Goal: Information Seeking & Learning: Learn about a topic

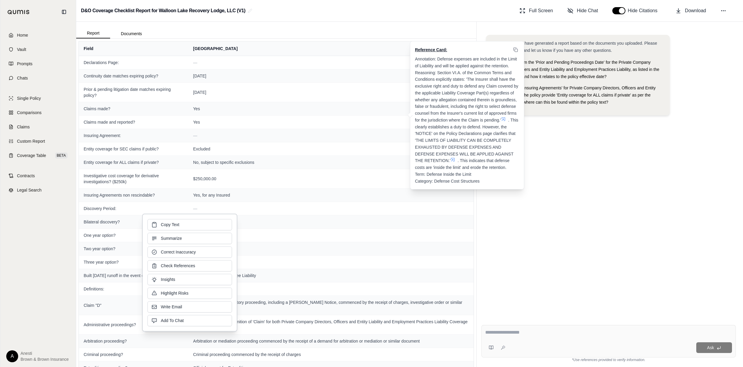
scroll to position [1202, 0]
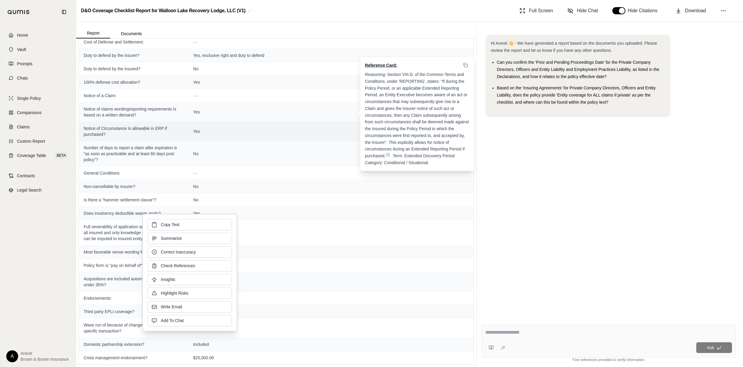
click at [289, 128] on span "Yes" at bounding box center [331, 131] width 276 height 6
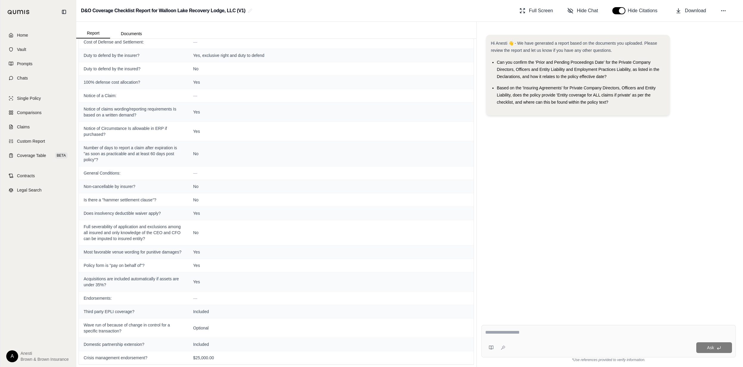
click at [39, 24] on div "Home Vault Prompts Chats Single Policy Comparisons Claims Custom Report Coverag…" at bounding box center [38, 195] width 76 height 343
click at [38, 35] on link "Home" at bounding box center [38, 35] width 68 height 13
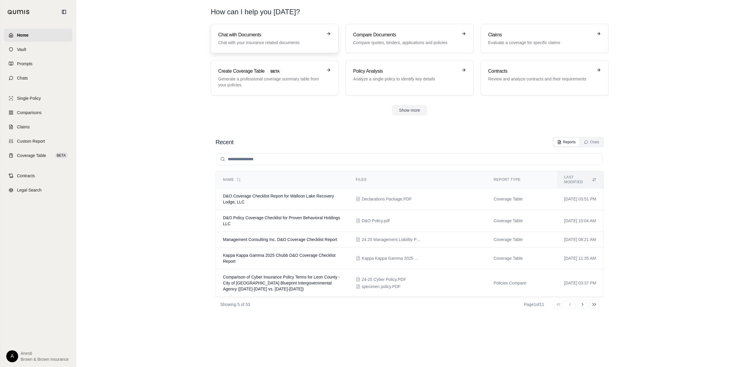
click at [274, 38] on h3 "Chat with Documents" at bounding box center [270, 34] width 104 height 7
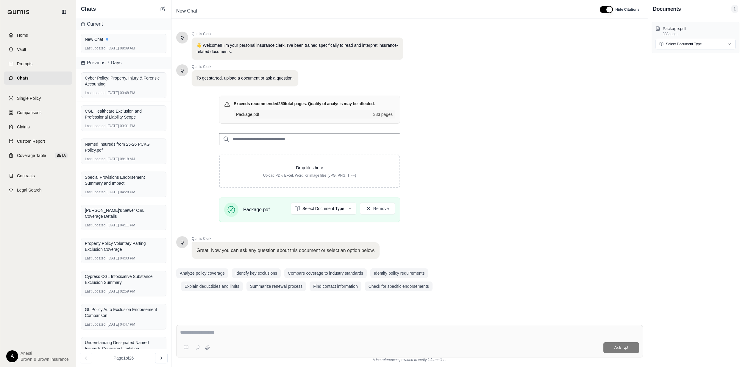
click at [196, 330] on textarea at bounding box center [409, 331] width 459 height 7
type textarea "**********"
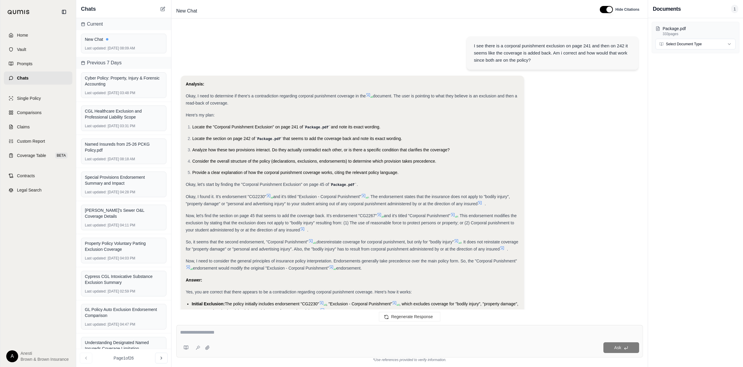
scroll to position [87, 0]
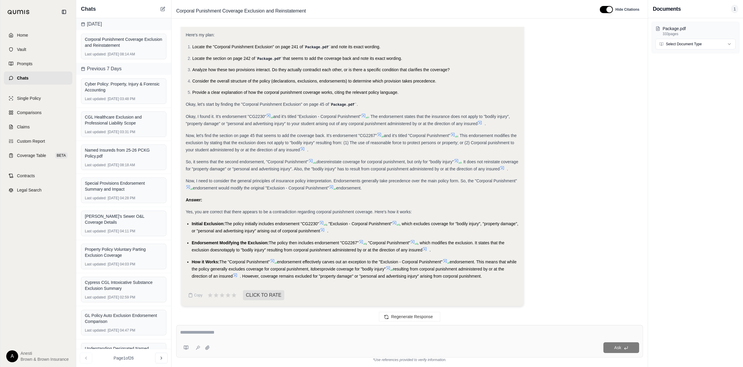
click at [235, 326] on div "Ask" at bounding box center [409, 341] width 467 height 32
type textarea "**********"
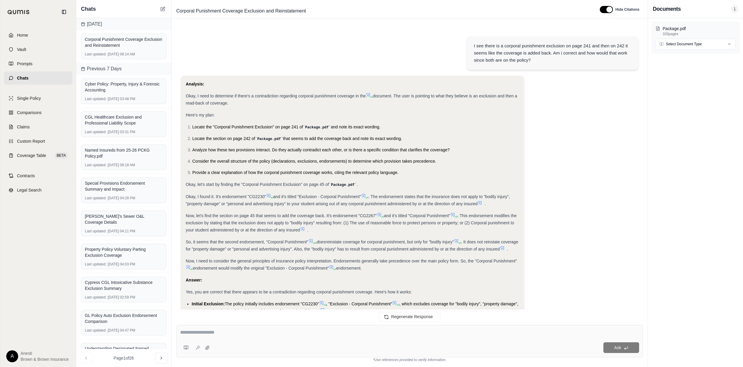
scroll to position [237, 0]
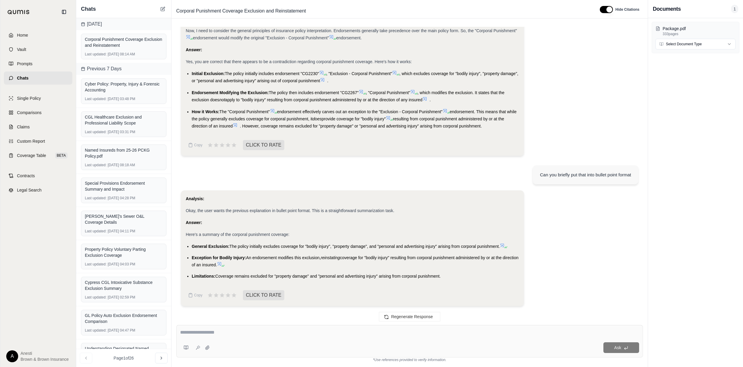
drag, startPoint x: 191, startPoint y: 245, endPoint x: 446, endPoint y: 273, distance: 256.9
click at [446, 273] on ul "General Exclusion: The policy initially excludes coverage for "bodily injury", …" at bounding box center [352, 260] width 333 height 37
copy ul "General Exclusion: The policy initially excludes coverage for "bodily injury", …"
click at [36, 37] on link "Home" at bounding box center [38, 35] width 68 height 13
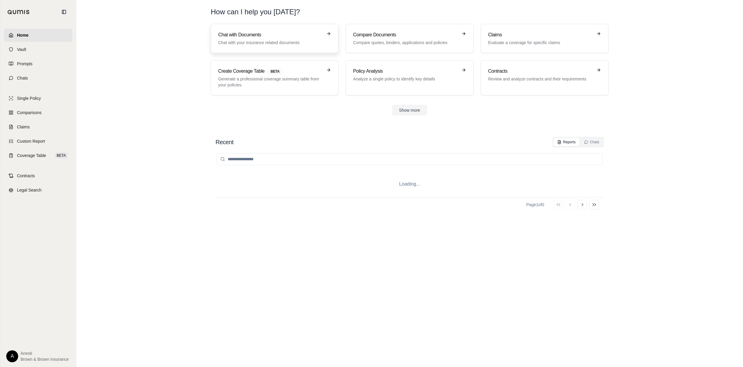
click at [289, 33] on h3 "Chat with Documents" at bounding box center [270, 34] width 104 height 7
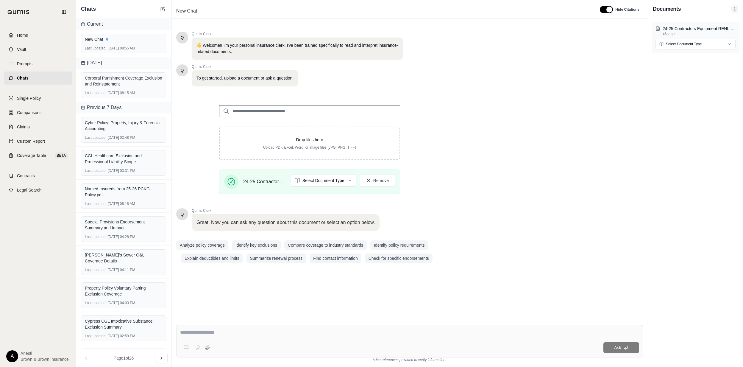
click at [208, 328] on div "Ask" at bounding box center [409, 341] width 467 height 32
type textarea "**********"
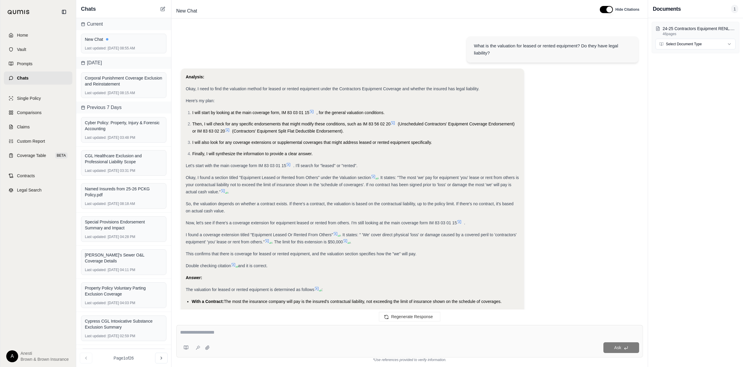
scroll to position [62, 0]
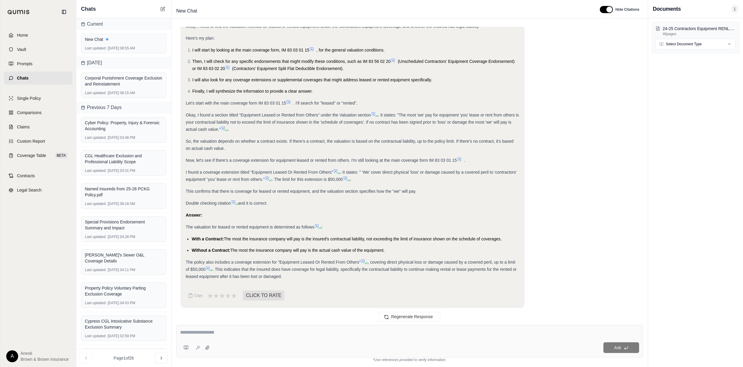
click at [318, 223] on div "The valuation for leased or rented equipment is determined as follows :" at bounding box center [352, 226] width 333 height 7
click at [316, 225] on icon at bounding box center [316, 225] width 5 height 5
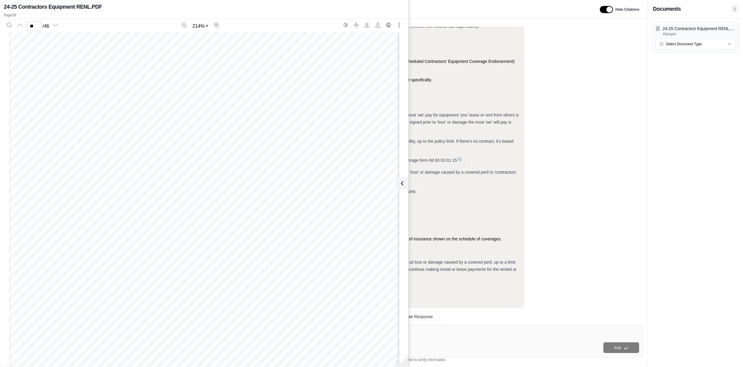
scroll to position [20858, 0]
type input "**"
click at [404, 187] on button at bounding box center [401, 183] width 12 height 12
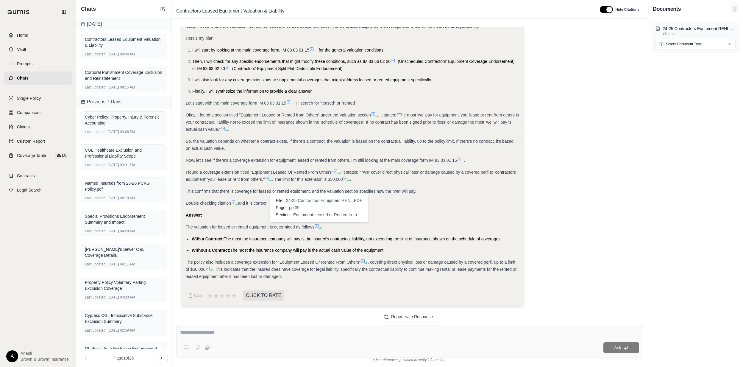
click at [316, 227] on icon at bounding box center [316, 225] width 5 height 5
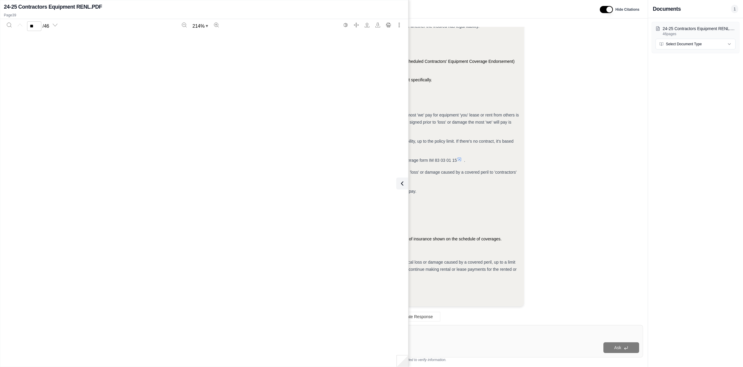
type input "**"
click at [398, 184] on icon at bounding box center [400, 183] width 7 height 7
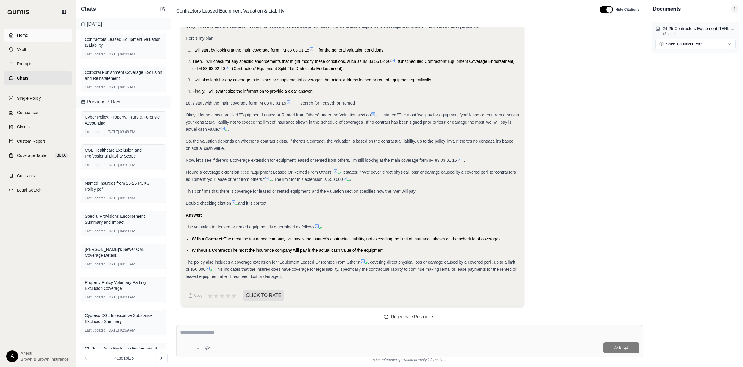
click at [33, 35] on link "Home" at bounding box center [38, 35] width 68 height 13
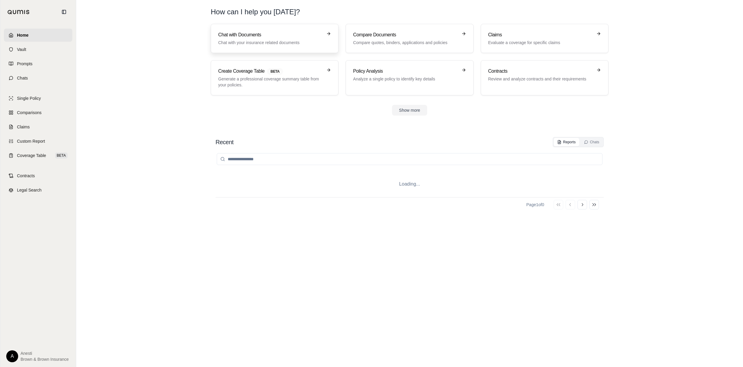
click at [263, 29] on link "Chat with Documents Chat with your insurance related documents" at bounding box center [275, 38] width 128 height 29
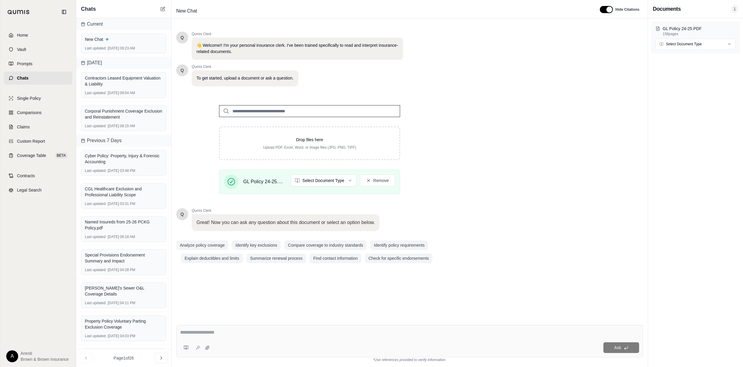
click at [256, 333] on textarea at bounding box center [409, 331] width 459 height 7
type textarea "**********"
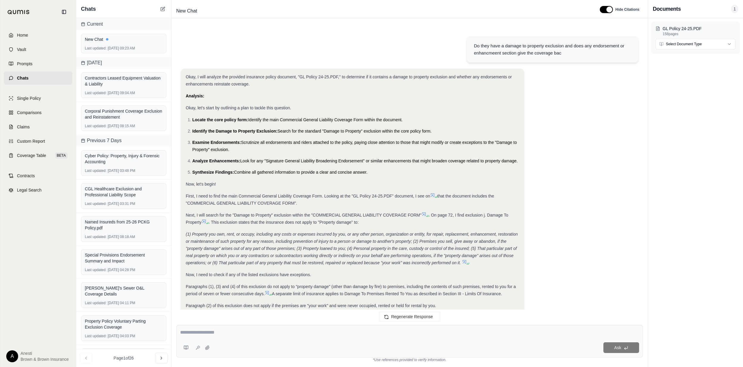
scroll to position [284, 0]
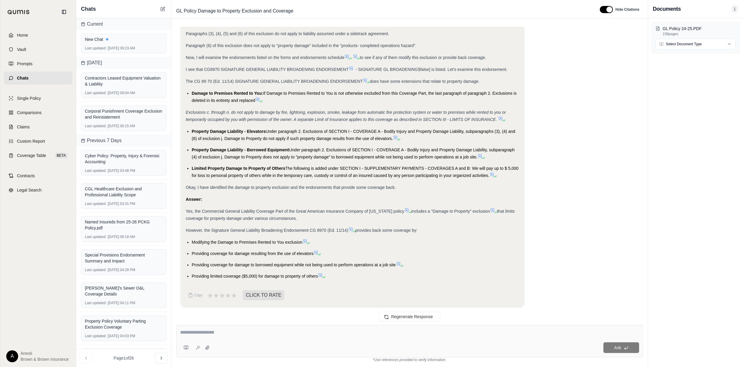
click at [350, 228] on icon at bounding box center [350, 229] width 5 height 5
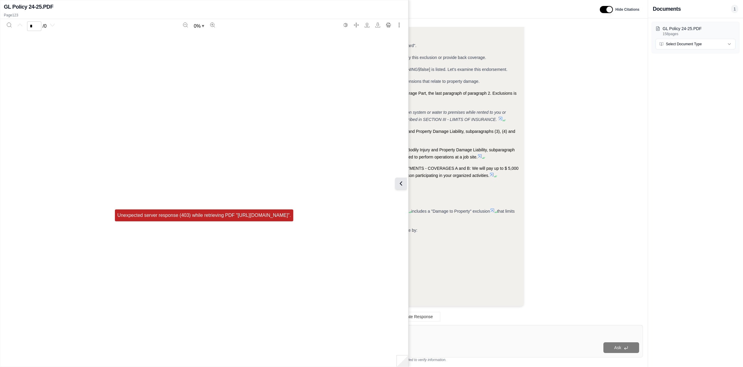
click at [397, 186] on button at bounding box center [401, 183] width 12 height 12
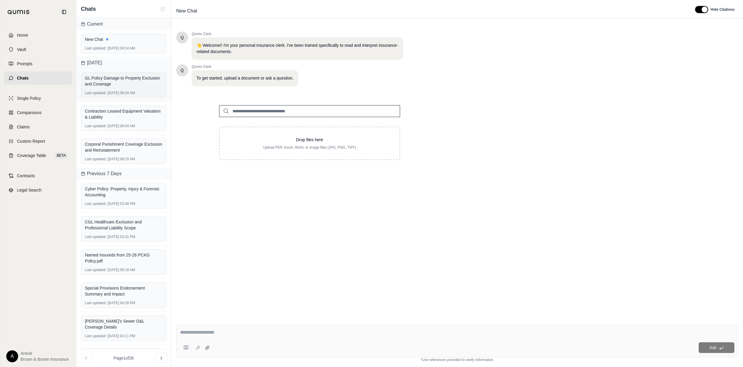
click at [132, 78] on div "GL Policy Damage to Property Exclusion and Coverage" at bounding box center [124, 81] width 78 height 12
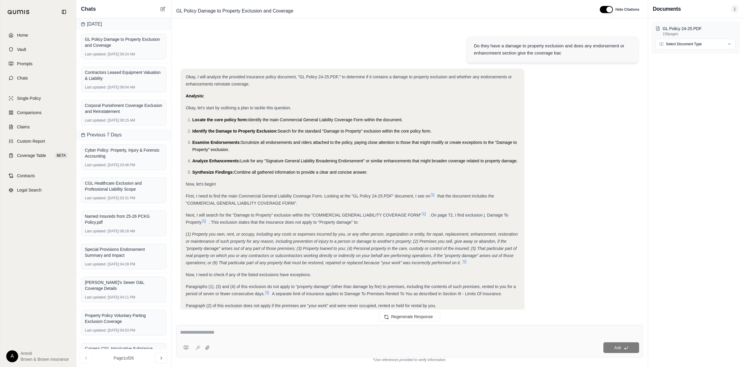
scroll to position [284, 0]
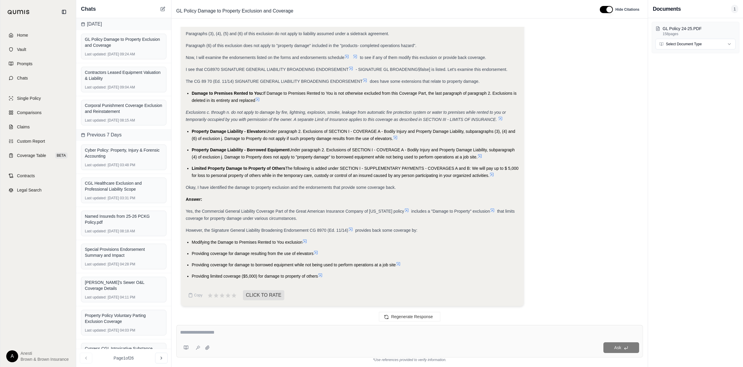
click at [349, 228] on icon at bounding box center [351, 229] width 4 height 4
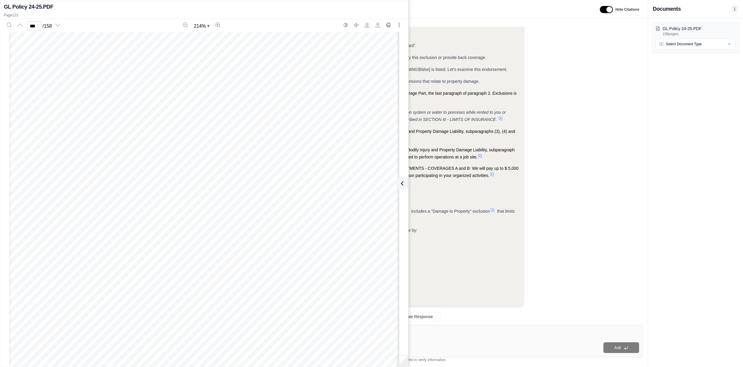
scroll to position [63193, 0]
type input "***"
click at [400, 181] on icon at bounding box center [400, 183] width 7 height 7
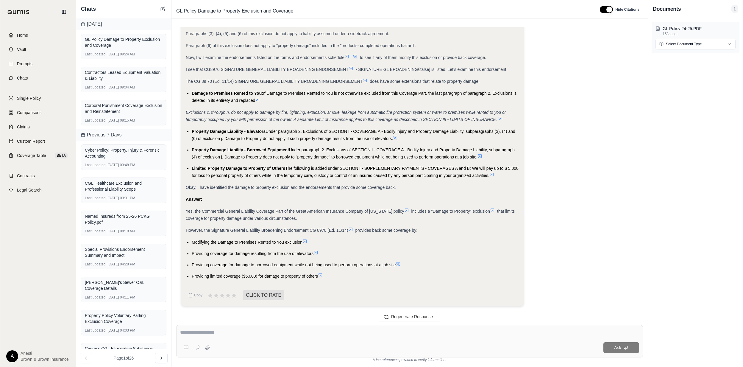
click at [486, 209] on span "includes a "Damage to Property" exclusion" at bounding box center [450, 211] width 79 height 5
click at [490, 209] on icon at bounding box center [492, 210] width 5 height 5
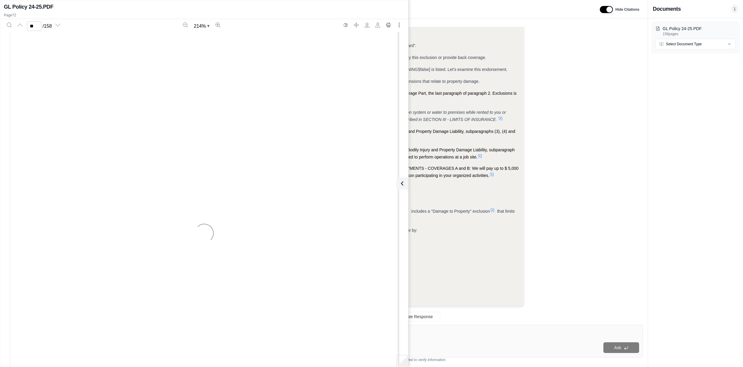
type input "**"
click at [402, 180] on icon at bounding box center [400, 183] width 7 height 7
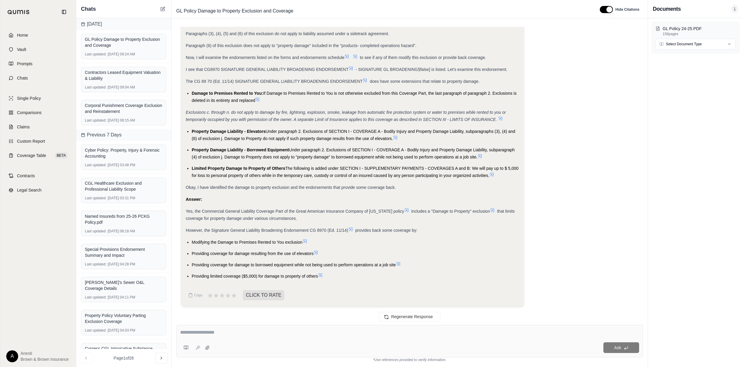
click at [351, 229] on icon at bounding box center [351, 229] width 4 height 4
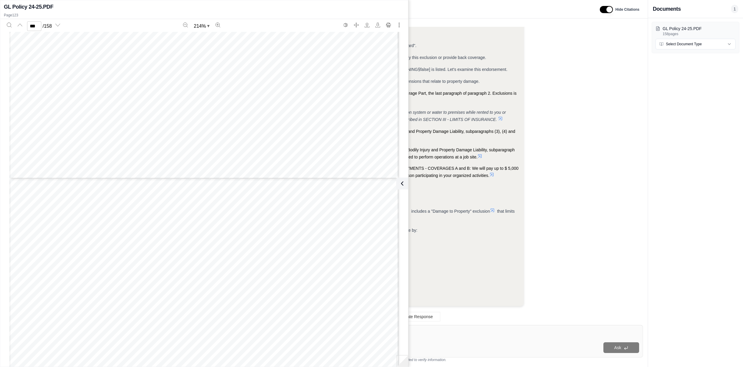
scroll to position [66883, 0]
click at [18, 24] on icon "Previous page" at bounding box center [20, 25] width 5 height 5
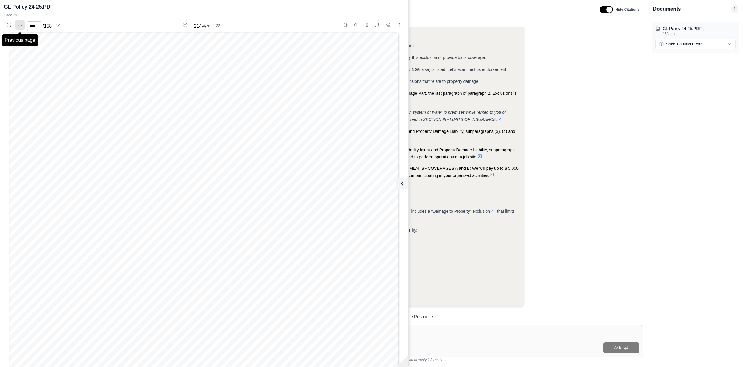
click at [18, 24] on icon "Previous page" at bounding box center [20, 25] width 5 height 5
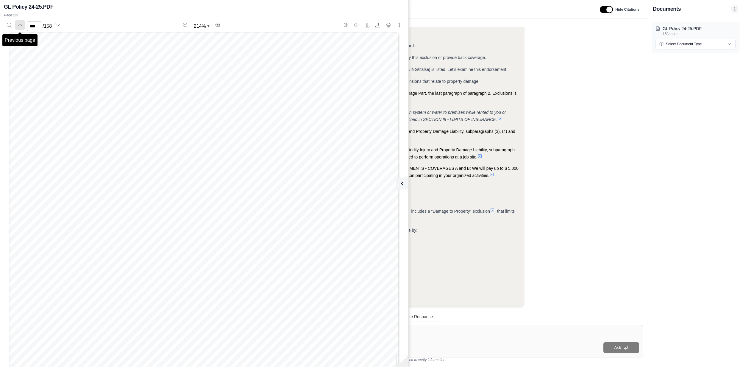
click at [18, 24] on icon "Previous page" at bounding box center [20, 25] width 5 height 5
type input "***"
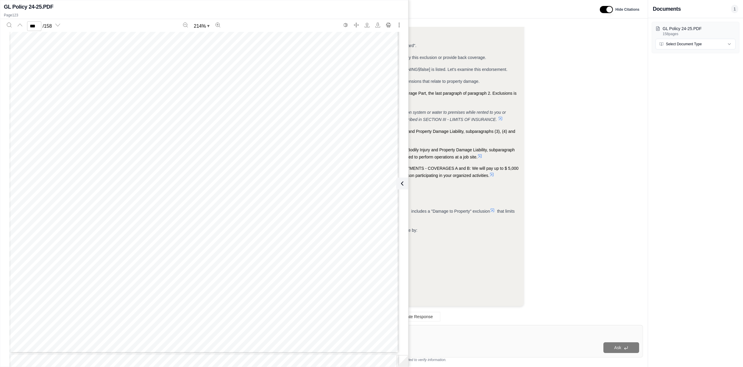
scroll to position [63193, 0]
click at [404, 180] on icon at bounding box center [400, 183] width 7 height 7
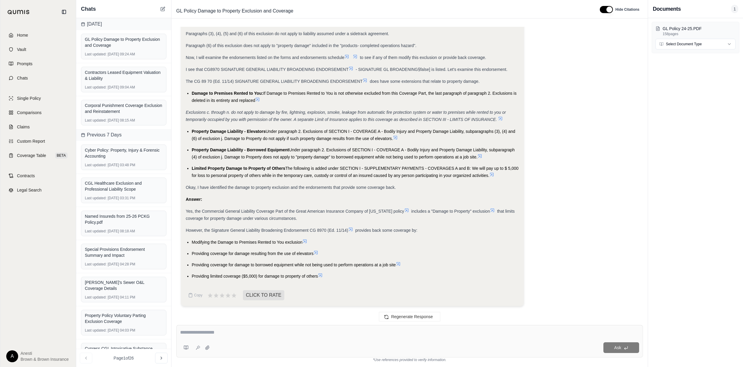
click at [196, 332] on textarea at bounding box center [409, 331] width 459 height 7
type textarea "**********"
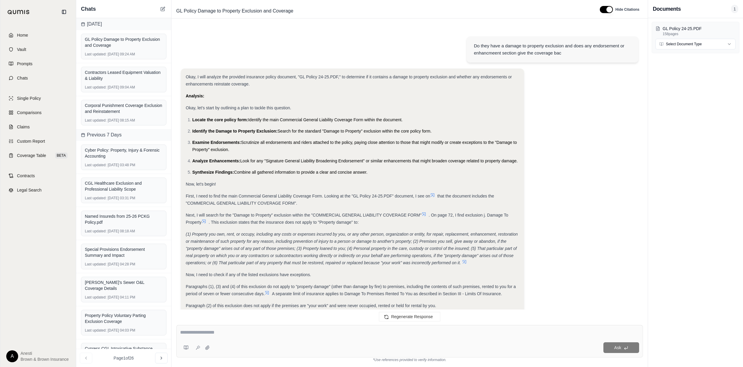
scroll to position [705, 0]
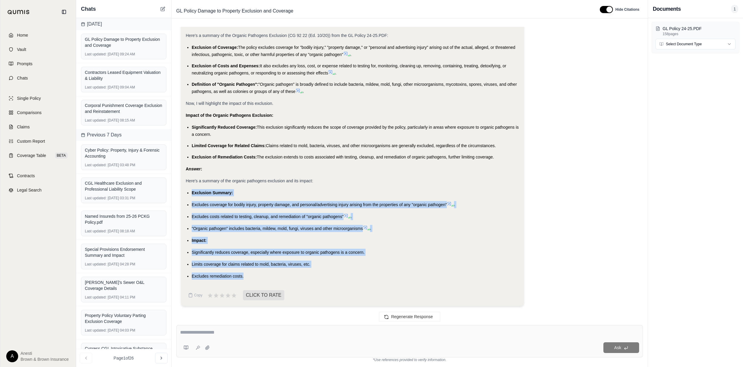
drag, startPoint x: 191, startPoint y: 190, endPoint x: 245, endPoint y: 275, distance: 100.4
click at [245, 275] on ul "Exclusion Summary: Excludes coverage for bodily injury, property damage, and pe…" at bounding box center [352, 234] width 333 height 90
copy ul "Exclusion Summary: Excludes coverage for bodily injury, property damage, and pe…"
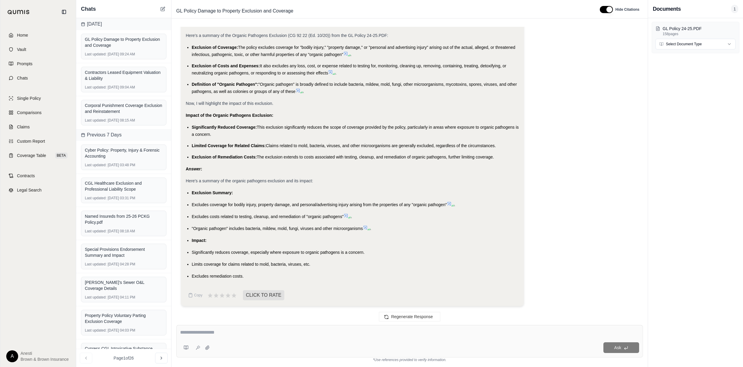
click at [314, 336] on div at bounding box center [409, 332] width 459 height 9
click at [294, 322] on div "Regenerate Response" at bounding box center [409, 316] width 476 height 14
click at [284, 329] on textarea at bounding box center [409, 331] width 459 height 7
type textarea "**********"
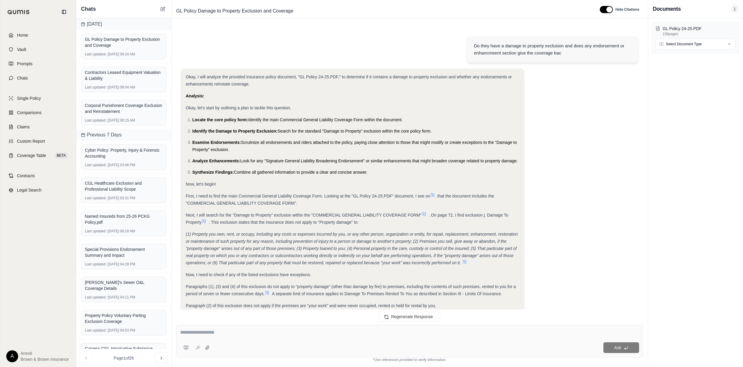
scroll to position [1219, 0]
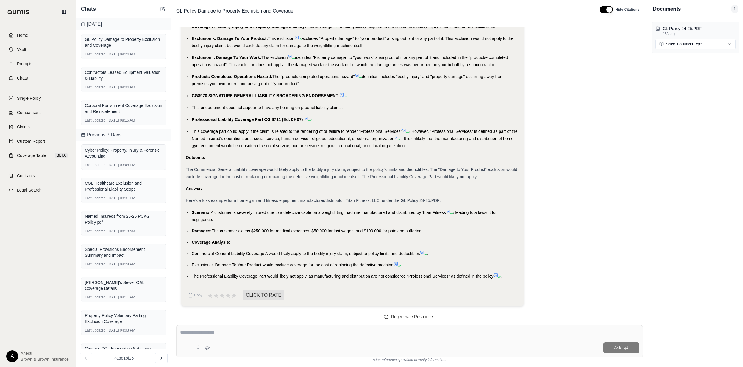
click at [221, 170] on span "The Commercial General Liability coverage would likely apply to the bodily inju…" at bounding box center [351, 173] width 331 height 12
click at [223, 337] on div "Ask" at bounding box center [409, 341] width 467 height 32
type textarea "**********"
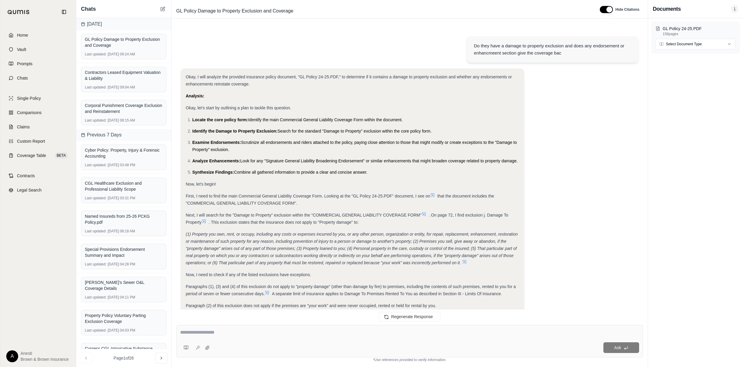
scroll to position [1643, 0]
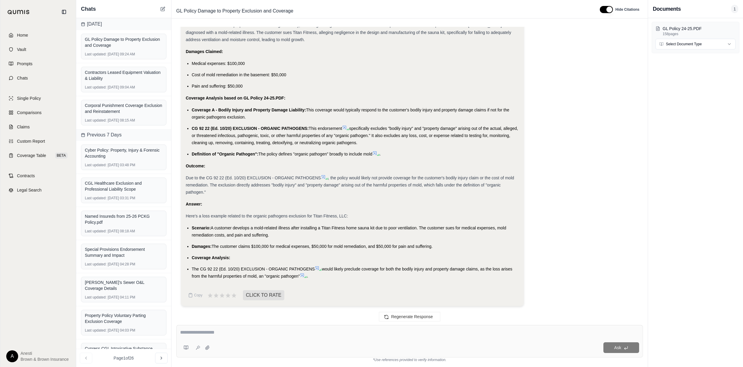
click at [321, 342] on div "Ask" at bounding box center [425, 347] width 427 height 11
click at [318, 334] on textarea at bounding box center [409, 331] width 459 height 7
type textarea "**********"
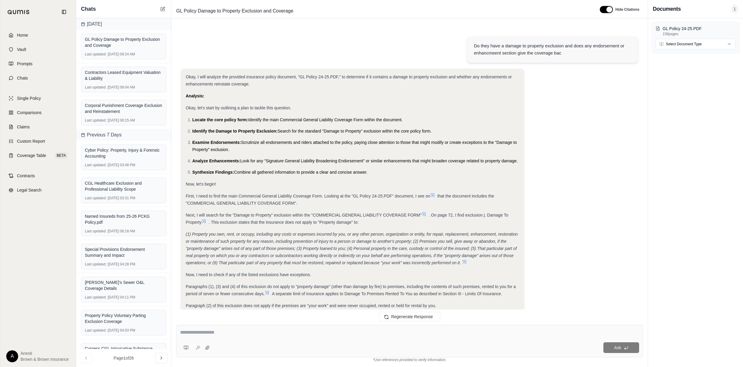
scroll to position [2121, 0]
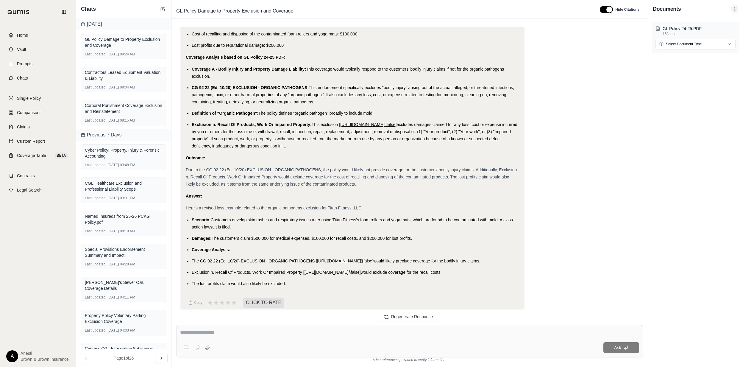
click at [254, 329] on textarea at bounding box center [409, 331] width 459 height 7
click at [225, 336] on div at bounding box center [409, 332] width 459 height 9
click at [193, 334] on textarea at bounding box center [409, 331] width 459 height 7
paste textarea "**********"
type textarea "**********"
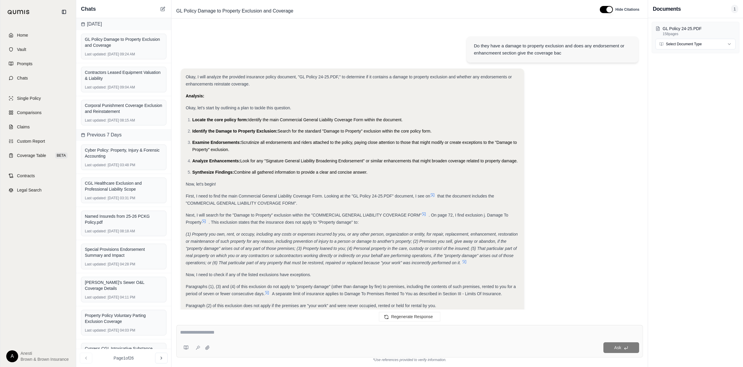
scroll to position [2601, 0]
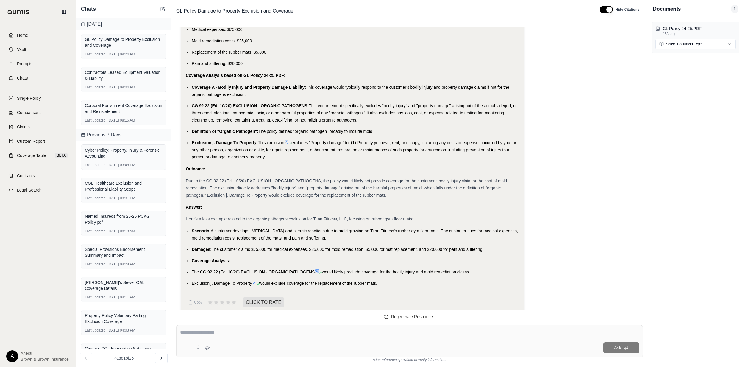
drag, startPoint x: 192, startPoint y: 221, endPoint x: 447, endPoint y: 279, distance: 262.0
click at [447, 279] on div "Okay, thanks for the clarification. Let's refine the loss example again, focusi…" at bounding box center [352, 85] width 333 height 411
copy ul "Scenario: A customer develops respiratory problems and allergic reactions due t…"
click at [314, 339] on div "Ask" at bounding box center [409, 341] width 467 height 32
type textarea "**********"
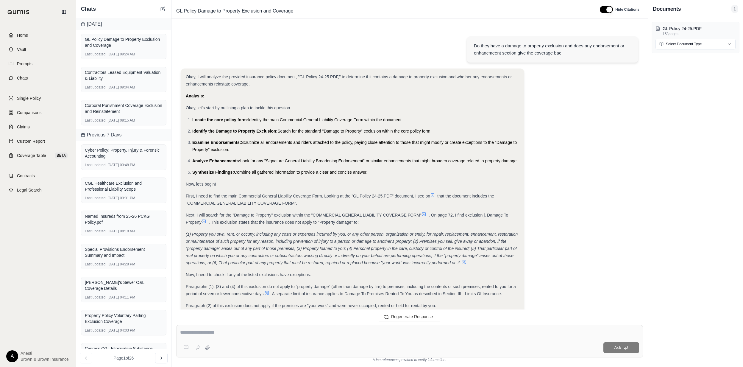
scroll to position [3462, 0]
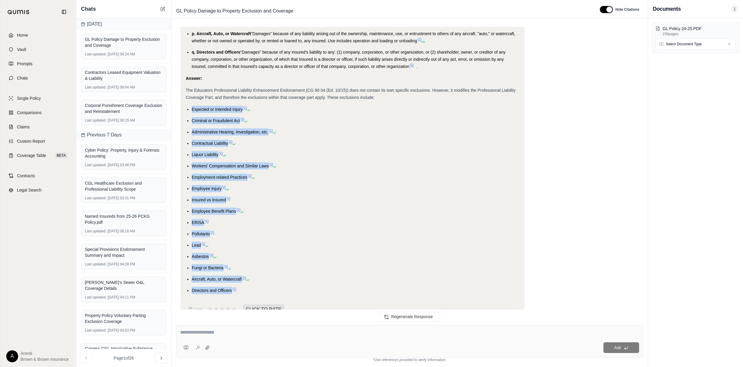
drag, startPoint x: 192, startPoint y: 95, endPoint x: 232, endPoint y: 274, distance: 184.2
click at [232, 274] on ul "Expected or Intended Injury Criminal or Fraudulent Act Administrative Hearing, …" at bounding box center [352, 200] width 333 height 188
copy ul "Expected or Intended Injury Criminal or Fraudulent Act Administrative Hearing, …"
click at [193, 107] on span "Expected or Intended Injury" at bounding box center [217, 109] width 51 height 5
drag, startPoint x: 190, startPoint y: 95, endPoint x: 232, endPoint y: 278, distance: 187.4
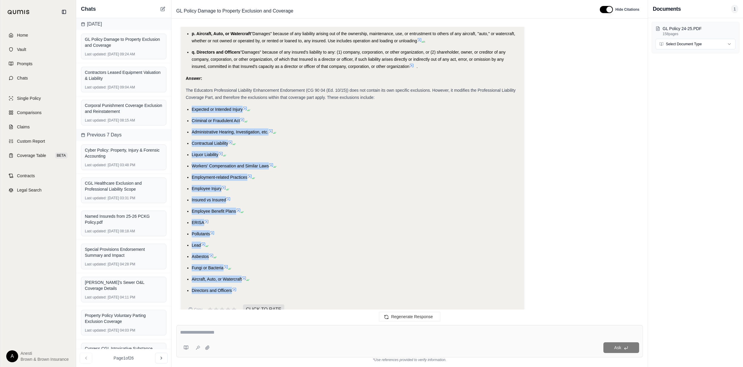
click at [232, 278] on ul "Expected or Intended Injury Criminal or Fraudulent Act Administrative Hearing, …" at bounding box center [352, 200] width 333 height 188
copy ul "Expected or Intended Injury Criminal or Fraudulent Act Administrative Hearing, …"
drag, startPoint x: 225, startPoint y: 338, endPoint x: 225, endPoint y: 334, distance: 3.9
click at [225, 338] on div "Ask" at bounding box center [409, 341] width 467 height 32
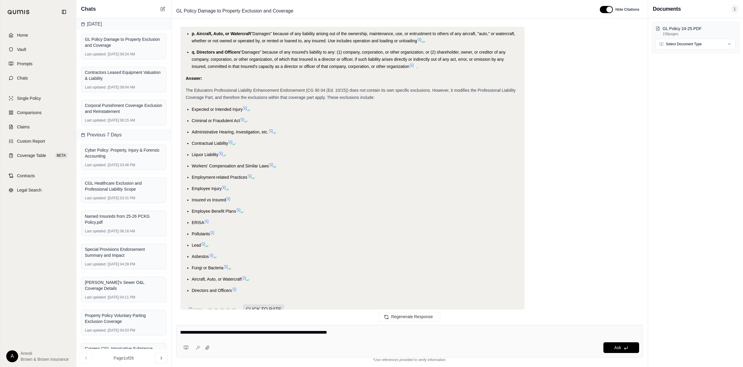
type textarea "**********"
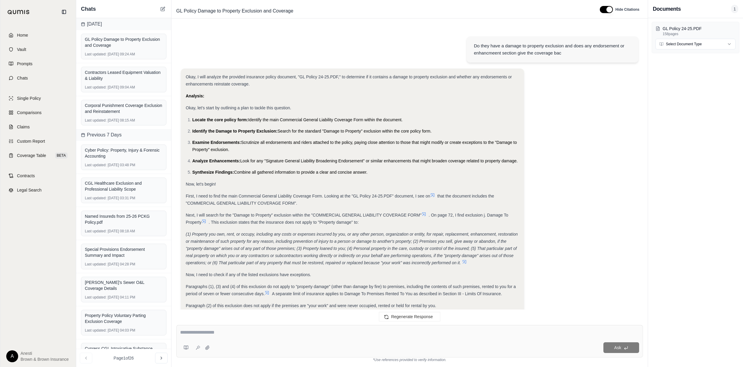
scroll to position [3841, 0]
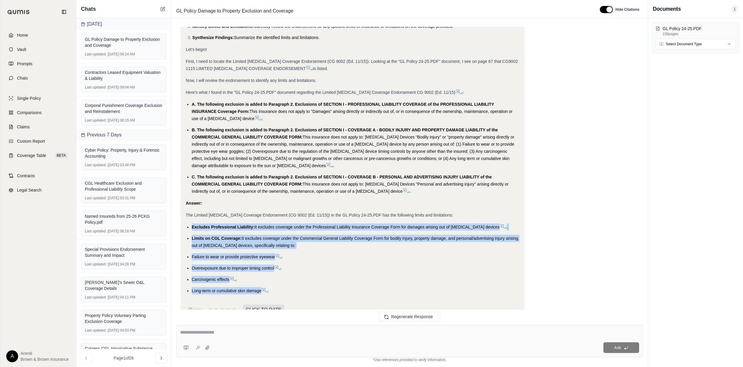
drag, startPoint x: 192, startPoint y: 211, endPoint x: 261, endPoint y: 275, distance: 94.1
click at [261, 275] on ul "Excludes Professional Liability: It excludes coverage under the Professional Li…" at bounding box center [352, 258] width 333 height 71
copy ul "Excludes Professional Liability: It excludes coverage under the Professional Li…"
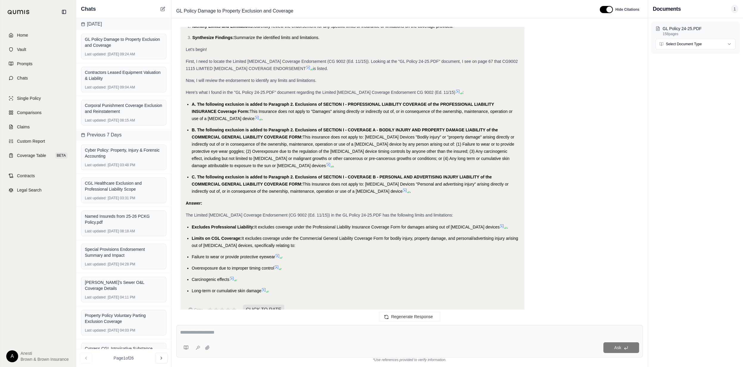
click at [298, 334] on textarea at bounding box center [409, 331] width 459 height 7
type textarea "**********"
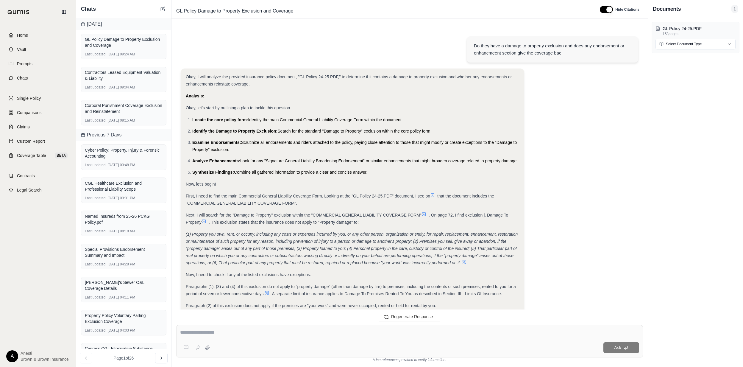
scroll to position [4124, 0]
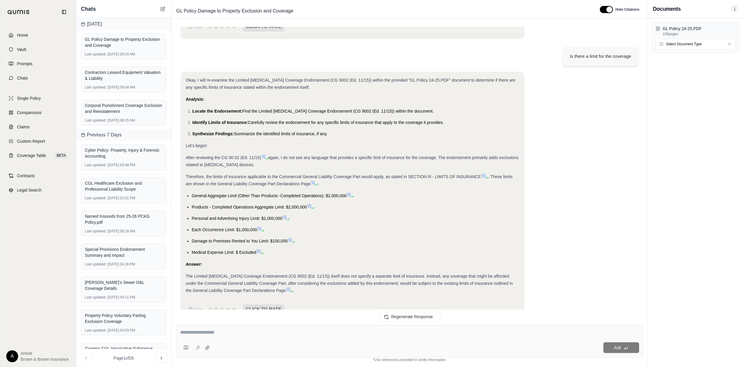
click at [249, 335] on textarea at bounding box center [409, 331] width 458 height 7
type textarea "**********"
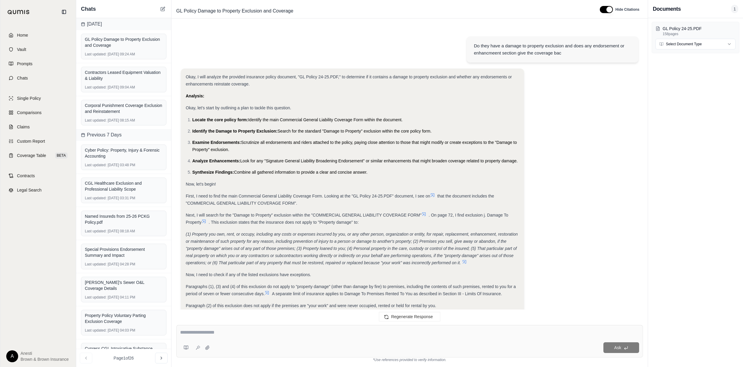
scroll to position [4590, 0]
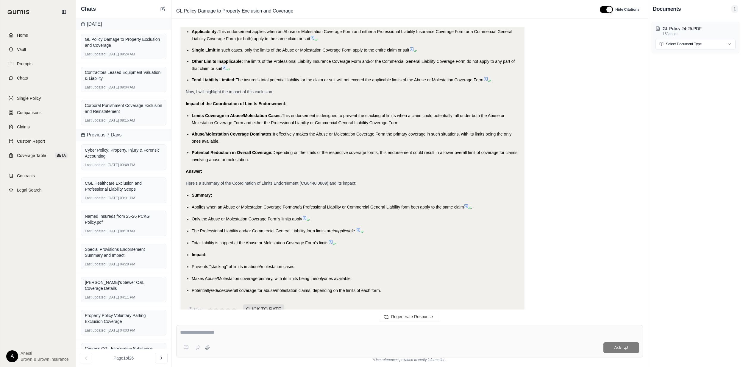
drag, startPoint x: 192, startPoint y: 181, endPoint x: 390, endPoint y: 275, distance: 218.8
click at [390, 275] on ul "Summary: Applies when an Abuse or Molestation Coverage Form and a Professional …" at bounding box center [352, 242] width 333 height 102
copy ul "Summary: Applies when an Abuse or Molestation Coverage Form and a Professional …"
click at [22, 35] on span "Home" at bounding box center [22, 35] width 11 height 6
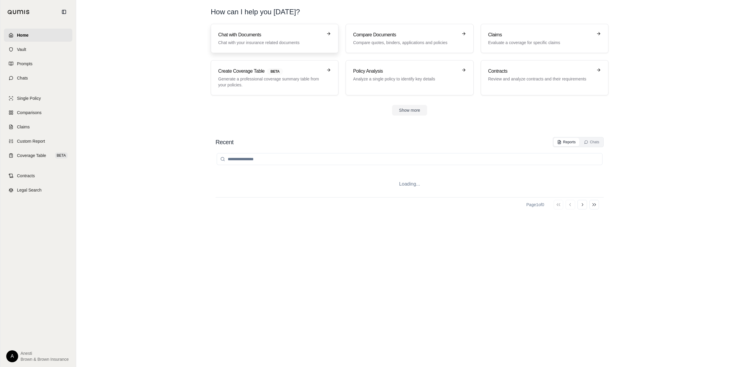
click at [257, 37] on h3 "Chat with Documents" at bounding box center [270, 34] width 104 height 7
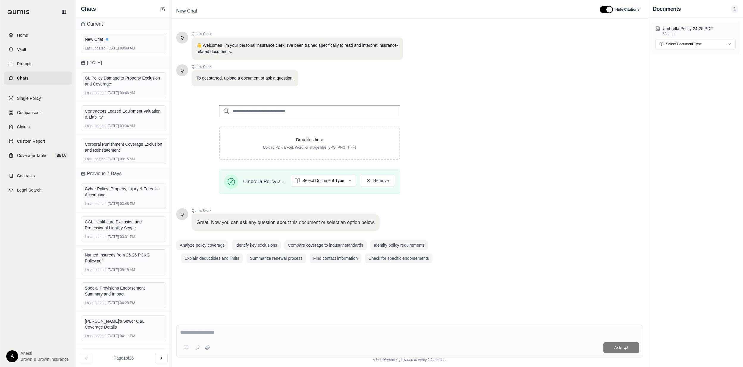
click at [201, 327] on div "Ask" at bounding box center [409, 341] width 467 height 32
type textarea "**********"
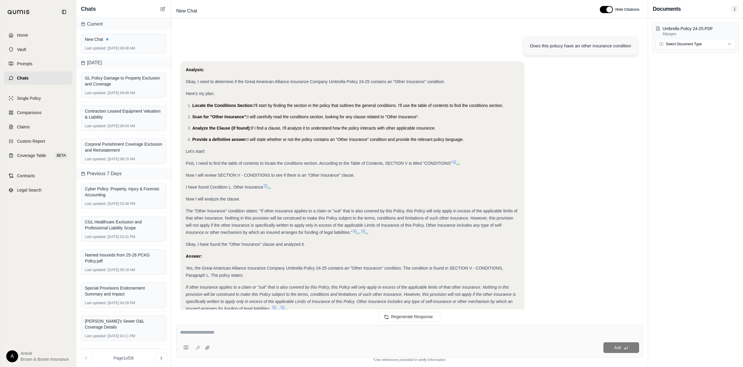
scroll to position [32, 0]
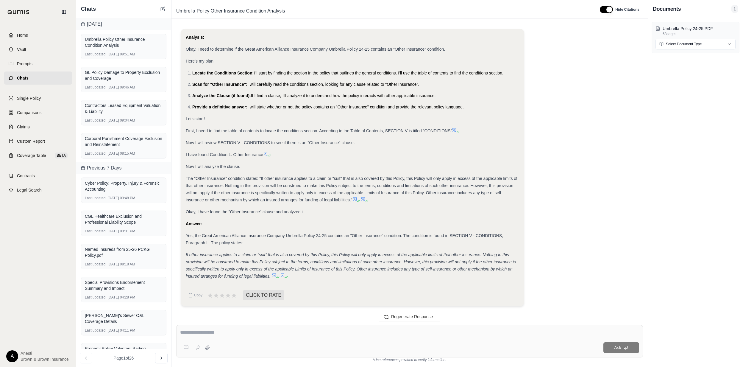
click at [275, 274] on icon at bounding box center [274, 275] width 5 height 5
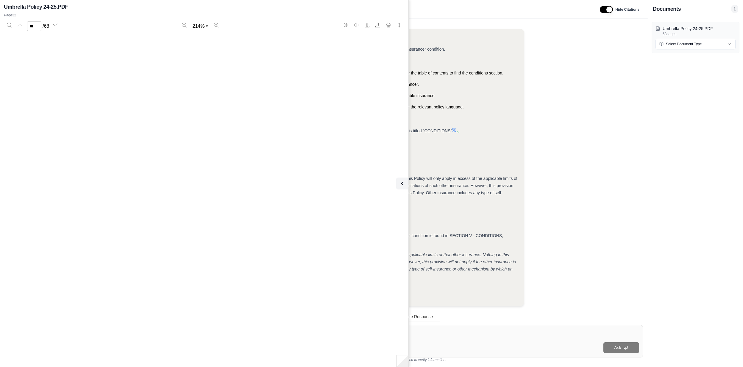
type input "**"
click at [398, 181] on icon at bounding box center [401, 183] width 7 height 7
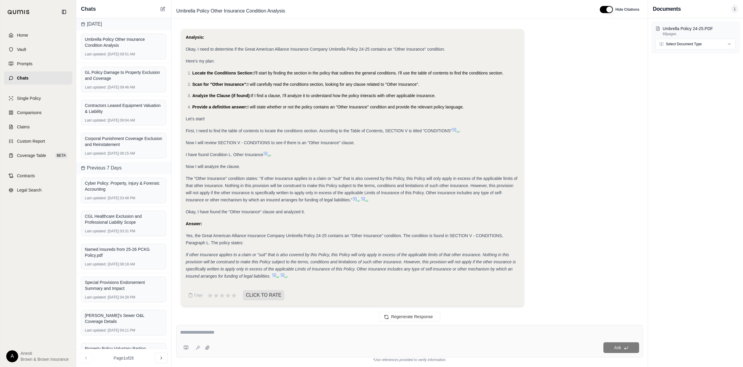
click at [379, 327] on div "Ask" at bounding box center [409, 341] width 467 height 32
type textarea "**********"
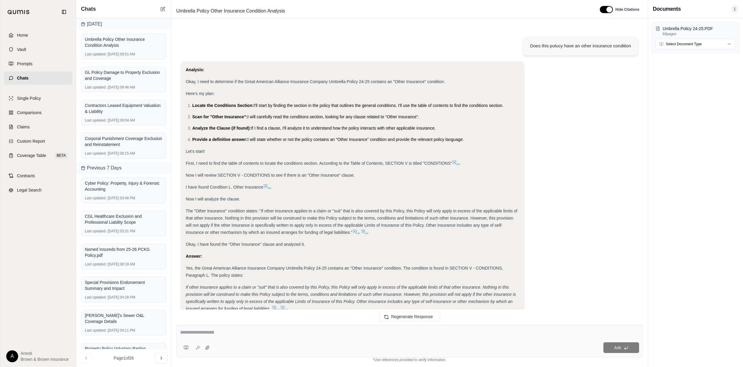
scroll to position [327, 0]
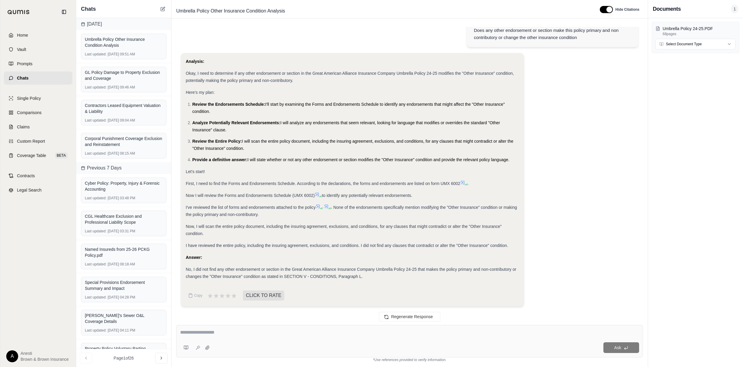
click at [287, 341] on div "Ask" at bounding box center [409, 347] width 459 height 12
click at [287, 334] on textarea at bounding box center [409, 331] width 459 height 7
type textarea "**********"
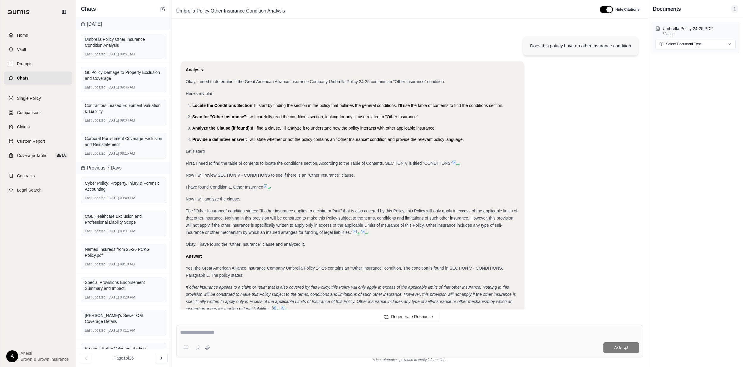
scroll to position [834, 0]
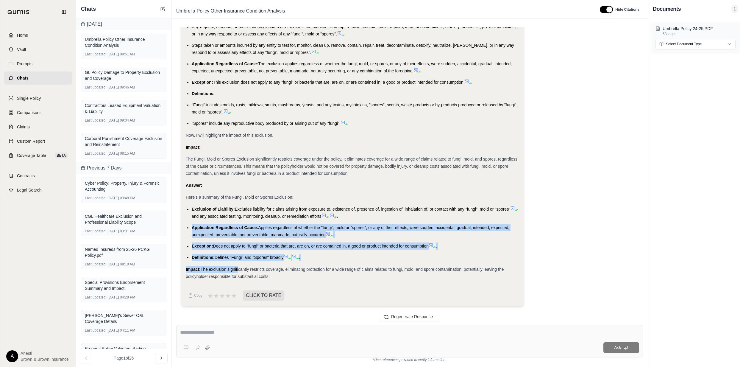
click at [238, 261] on div "Does this polucy have an other insurance condition Analysis: Okay, I need to de…" at bounding box center [409, 171] width 467 height 288
drag, startPoint x: 238, startPoint y: 261, endPoint x: 291, endPoint y: 277, distance: 54.9
click at [291, 277] on div "Analysis: Okay, I need to summarize the Fungi, Mold or Spores Exclusion in the …" at bounding box center [352, 62] width 333 height 434
copy div "Exclusion of Liability: Excludes liability for claims arising from exposure to,…"
click at [108, 68] on div "GL Policy Damage to Property Exclusion and Coverage Last updated: Sep 29, 2025,…" at bounding box center [123, 80] width 85 height 26
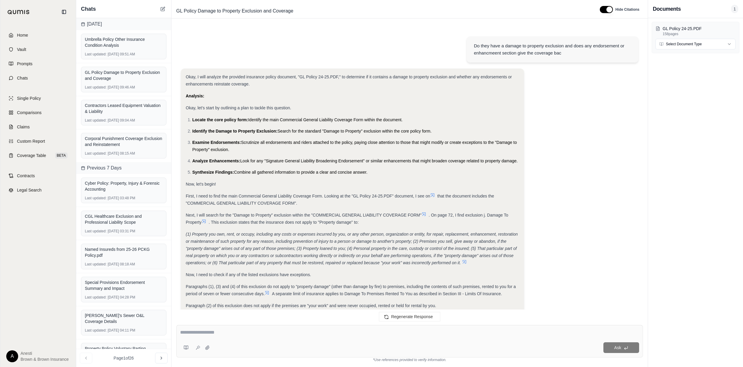
scroll to position [4590, 0]
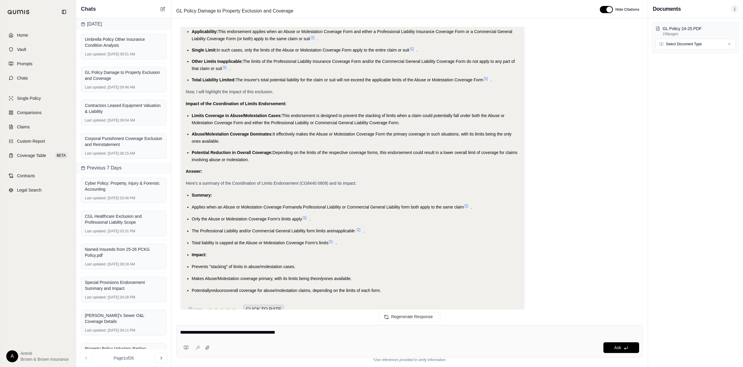
type textarea "**********"
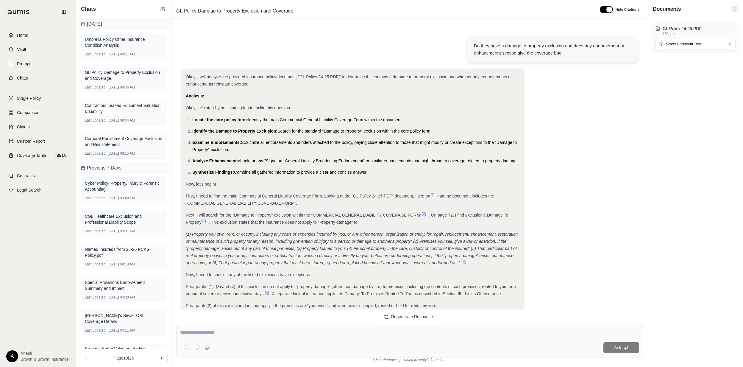
scroll to position [4943, 0]
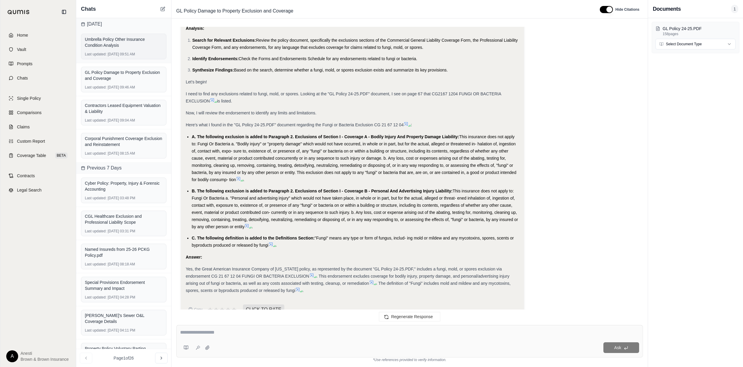
click at [117, 36] on div "Umbrella Policy Other Insurance Condition Analysis" at bounding box center [124, 42] width 78 height 12
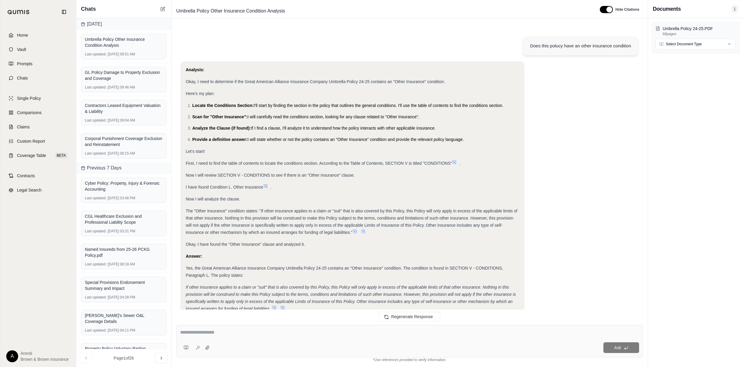
scroll to position [834, 0]
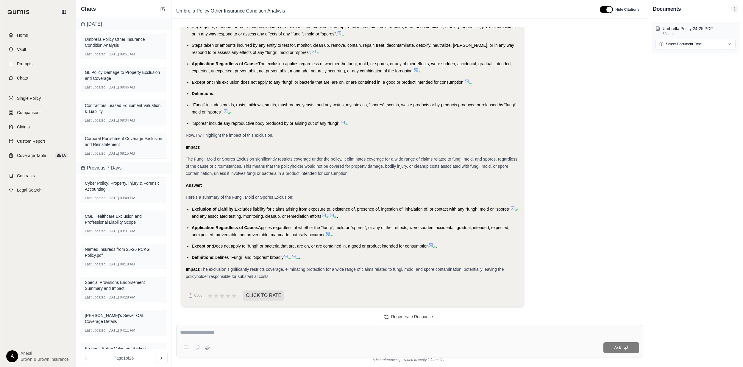
click at [297, 325] on div "Ask" at bounding box center [409, 341] width 467 height 32
type textarea "**********"
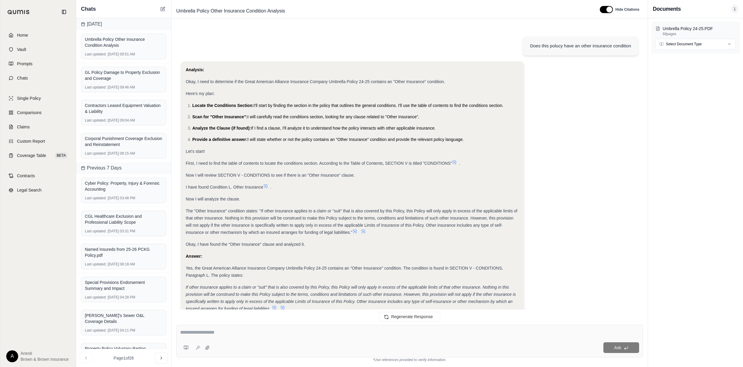
scroll to position [1067, 0]
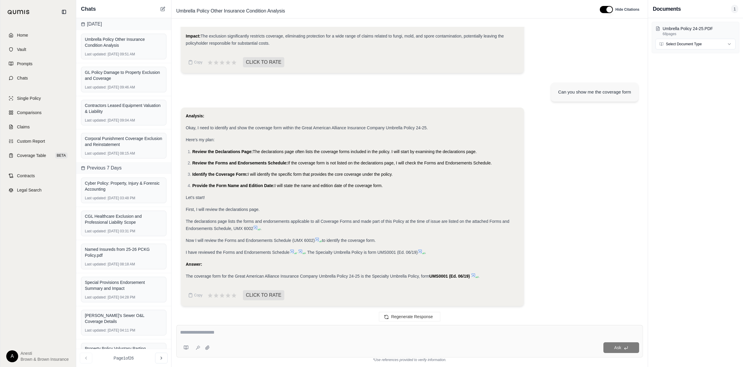
click at [475, 273] on icon at bounding box center [473, 275] width 5 height 5
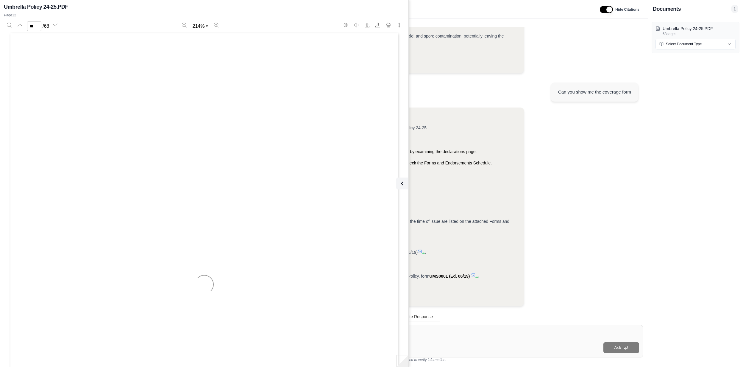
scroll to position [5544, 0]
type input "**"
click at [405, 181] on button at bounding box center [401, 183] width 12 height 12
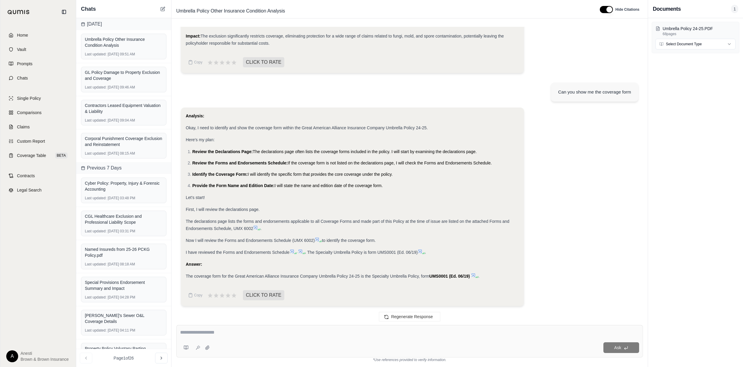
click at [377, 330] on textarea at bounding box center [409, 331] width 459 height 7
type textarea "**********"
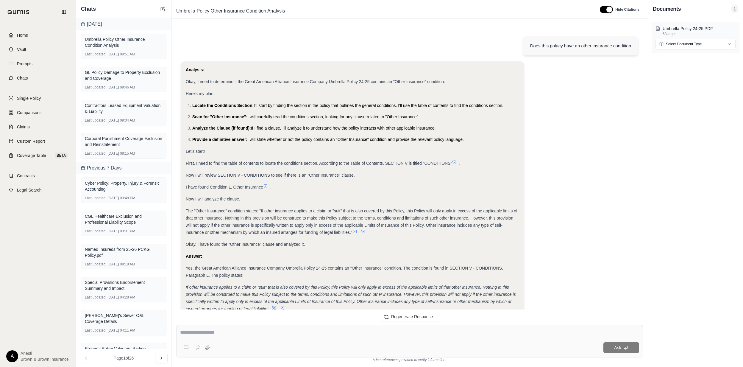
scroll to position [1472, 0]
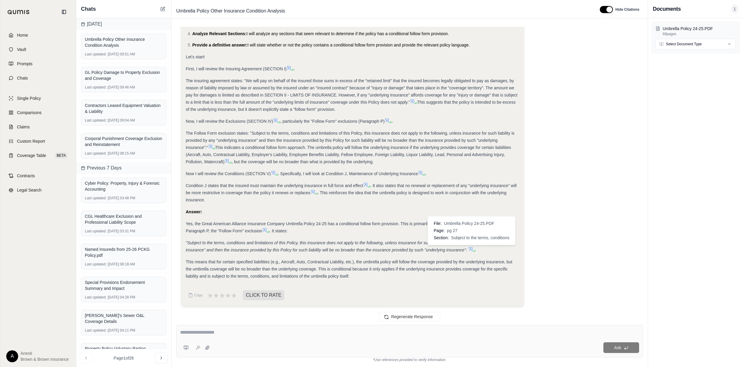
click at [469, 249] on icon at bounding box center [470, 248] width 5 height 5
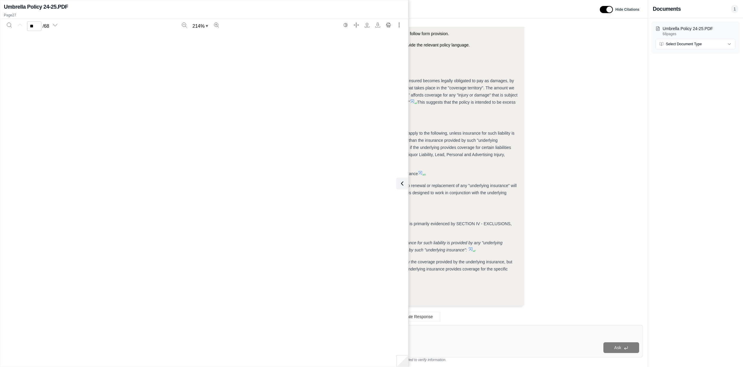
type input "**"
click at [400, 181] on icon at bounding box center [401, 183] width 7 height 7
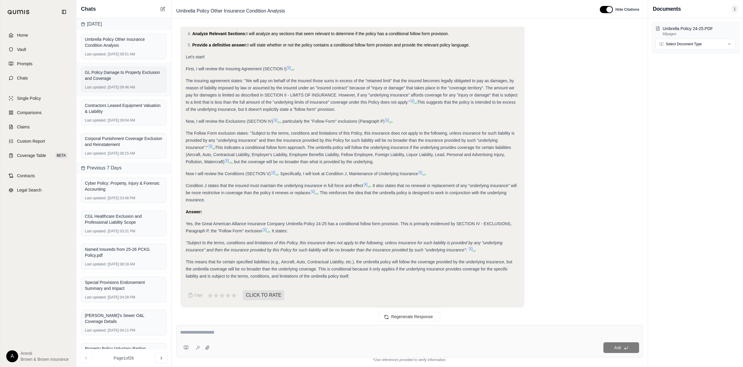
click at [121, 68] on div "GL Policy Damage to Property Exclusion and Coverage Last updated: Sep 29, 2025,…" at bounding box center [123, 80] width 85 height 26
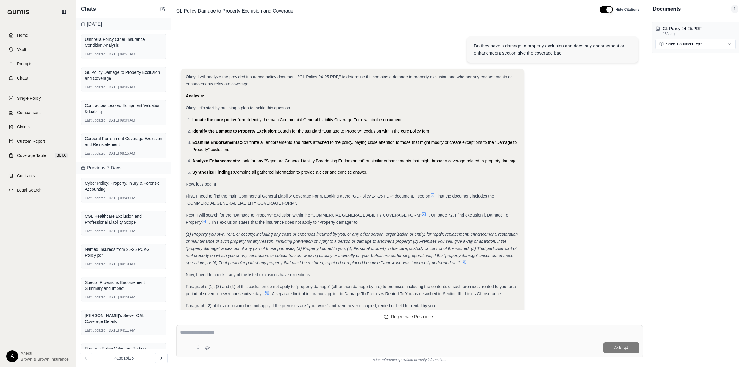
scroll to position [4943, 0]
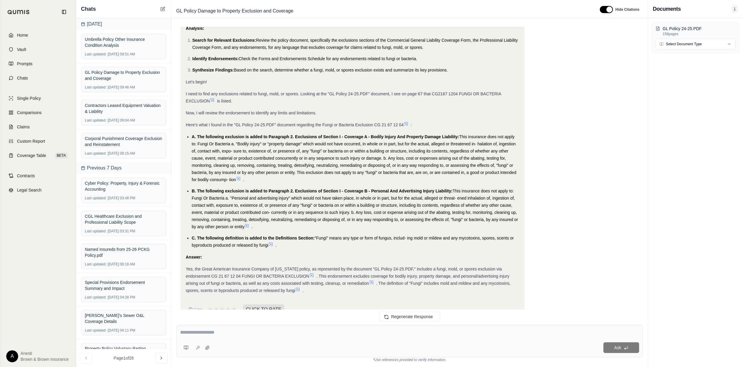
click at [297, 334] on textarea at bounding box center [409, 331] width 459 height 7
type textarea "**********"
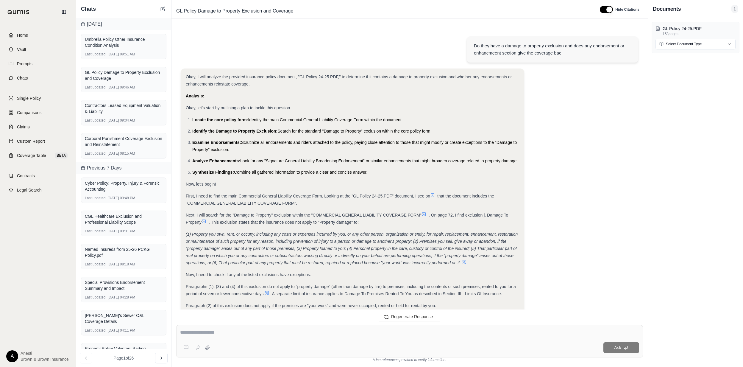
scroll to position [5448, 0]
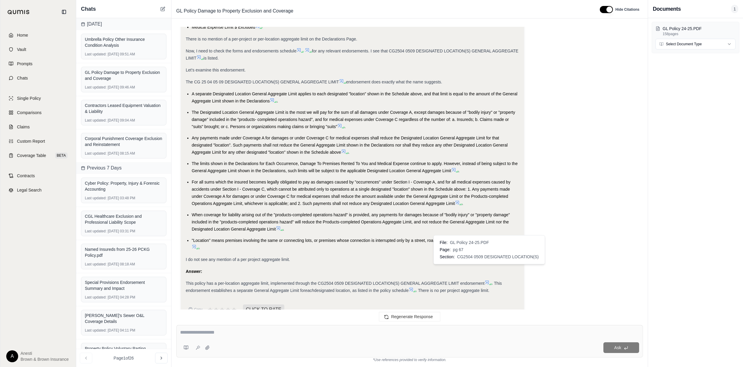
click at [487, 280] on icon at bounding box center [486, 282] width 5 height 5
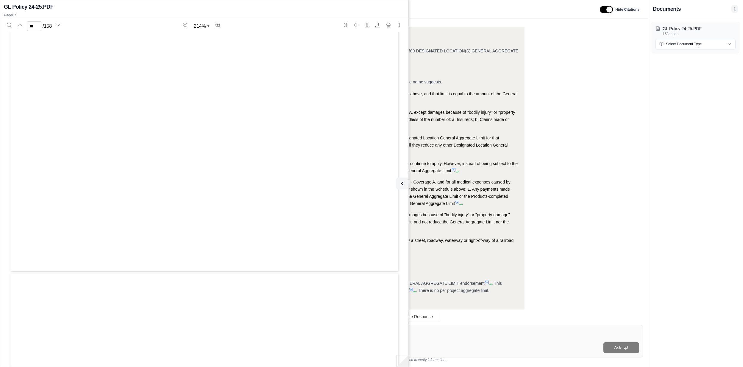
type input "**"
drag, startPoint x: 400, startPoint y: 181, endPoint x: 380, endPoint y: 250, distance: 71.5
click at [400, 181] on icon at bounding box center [401, 183] width 7 height 7
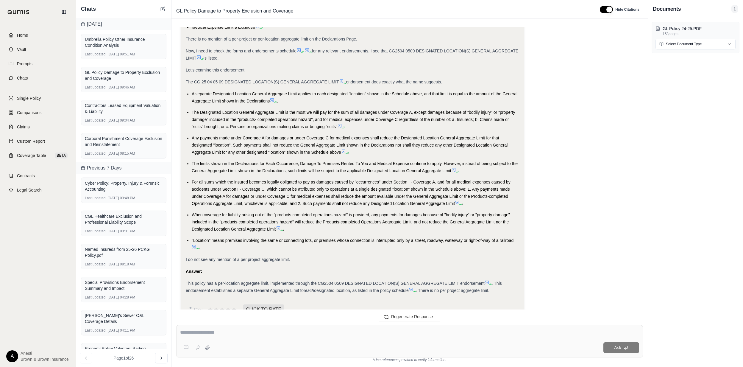
click at [413, 287] on icon at bounding box center [410, 289] width 5 height 5
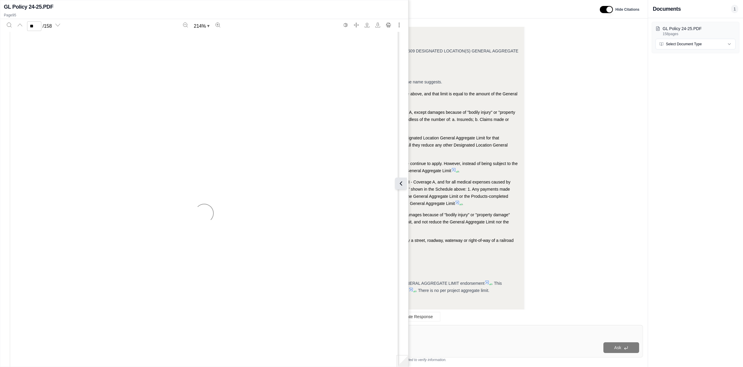
scroll to position [47376, 0]
drag, startPoint x: 39, startPoint y: 25, endPoint x: 12, endPoint y: 25, distance: 27.4
click at [12, 25] on div "Previous page ** / 158" at bounding box center [33, 26] width 59 height 12
type input "***"
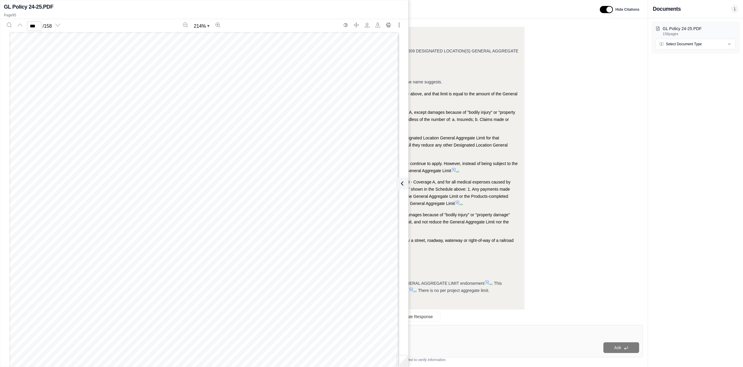
click at [401, 179] on button at bounding box center [402, 183] width 12 height 12
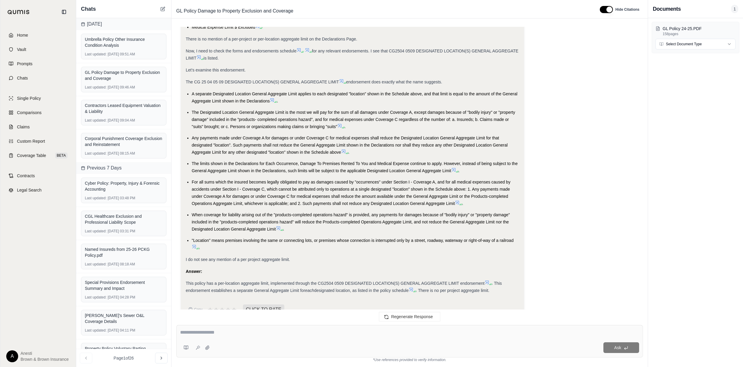
drag, startPoint x: 54, startPoint y: 30, endPoint x: 57, endPoint y: 31, distance: 3.7
click at [54, 30] on link "Home" at bounding box center [38, 35] width 68 height 13
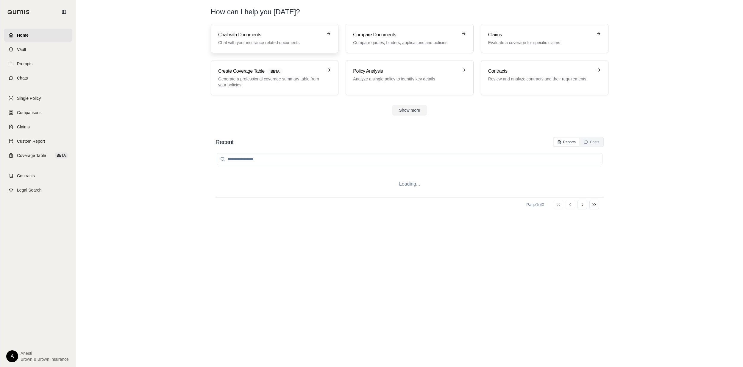
click at [247, 42] on p "Chat with your insurance related documents" at bounding box center [270, 43] width 104 height 6
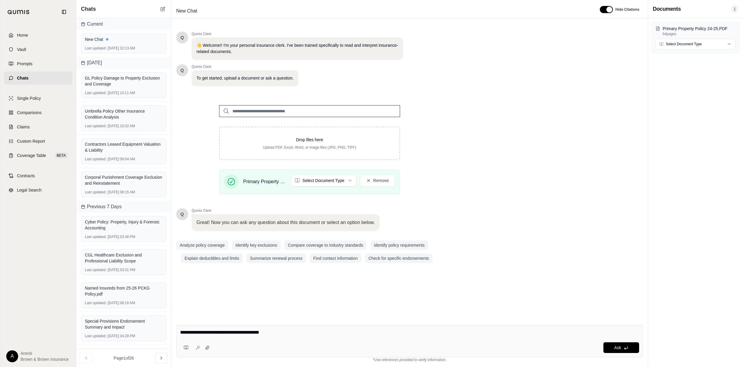
type textarea "**********"
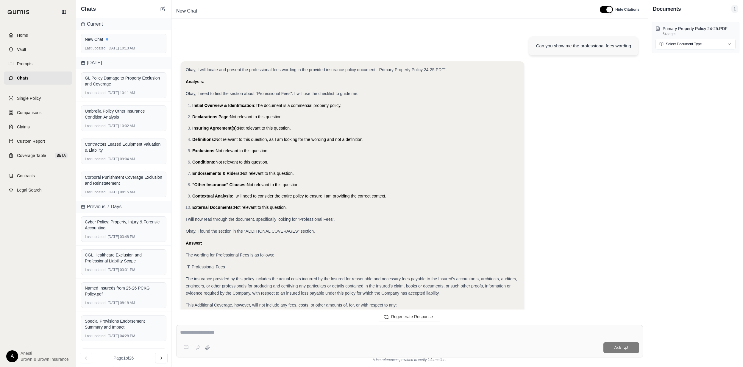
scroll to position [72, 0]
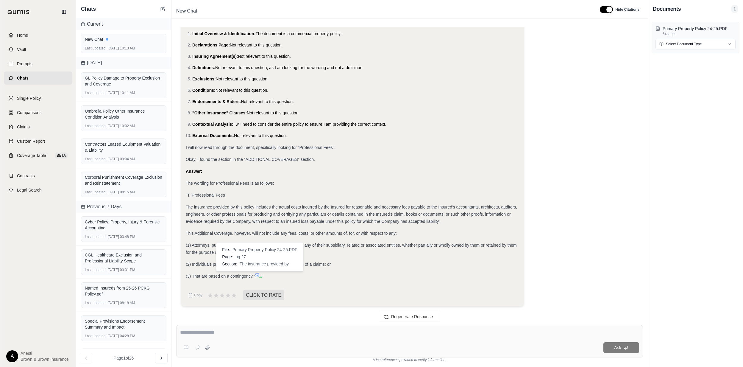
click at [258, 274] on icon at bounding box center [258, 275] width 4 height 4
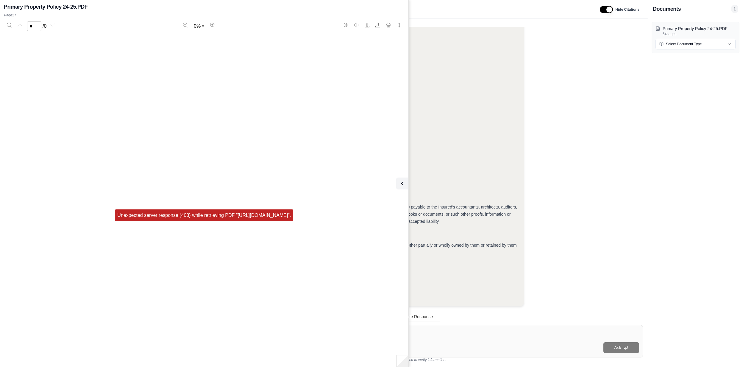
click at [408, 184] on div "Primary Property Policy 24-25.PDF Page 27 * / 0 0 % Unexpected server response …" at bounding box center [204, 183] width 408 height 364
click at [403, 183] on icon at bounding box center [400, 183] width 7 height 7
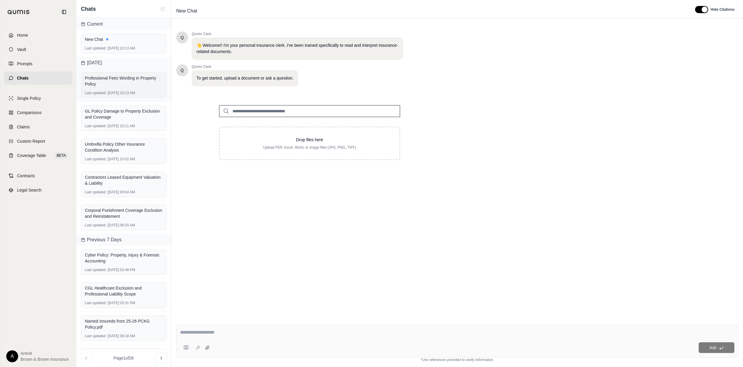
click at [121, 79] on div "Professional Fees Wording in Property Policy" at bounding box center [124, 81] width 78 height 12
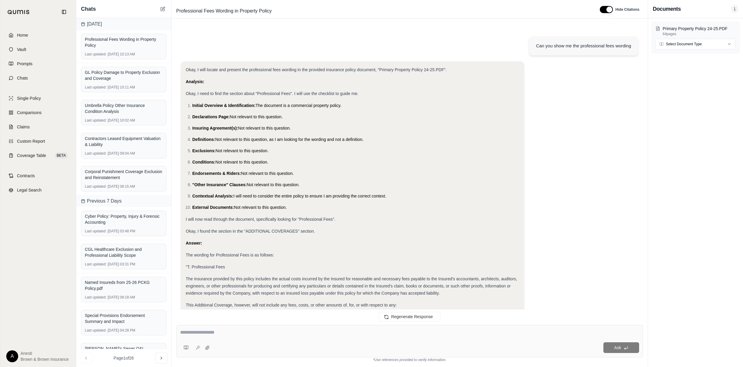
scroll to position [72, 0]
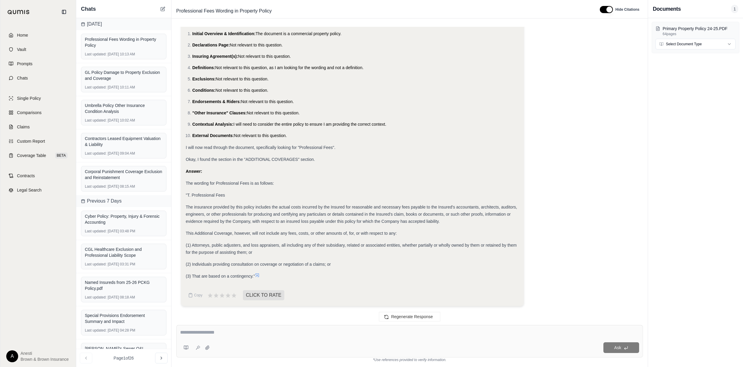
click at [259, 274] on icon at bounding box center [258, 275] width 4 height 4
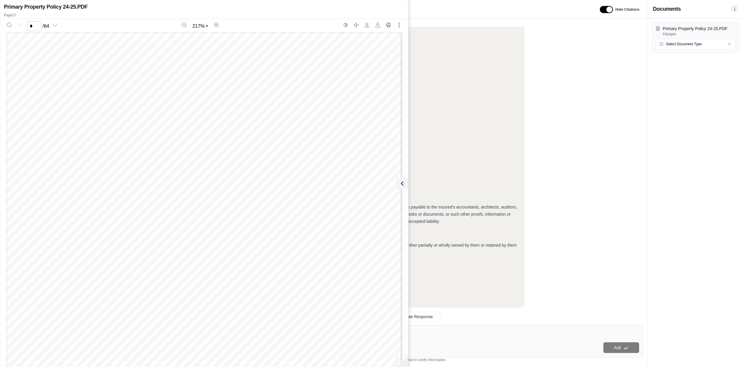
scroll to position [0, 0]
type input "**"
drag, startPoint x: 403, startPoint y: 181, endPoint x: 361, endPoint y: 361, distance: 184.8
click at [403, 181] on icon at bounding box center [401, 183] width 7 height 7
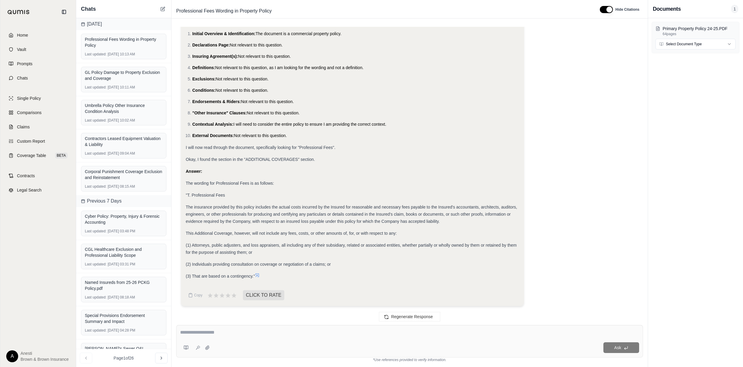
click at [364, 328] on textarea at bounding box center [409, 331] width 459 height 7
type textarea "**********"
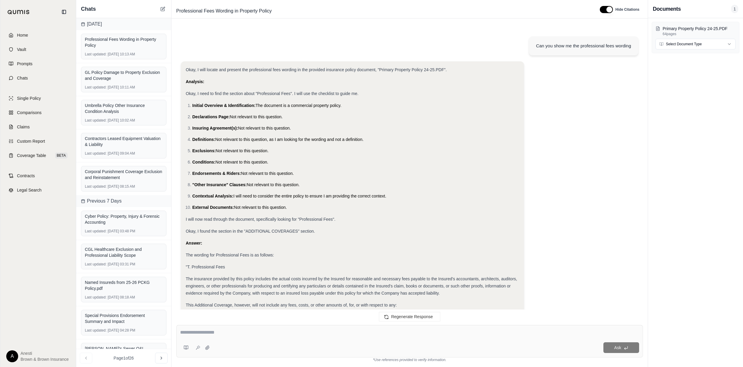
scroll to position [415, 0]
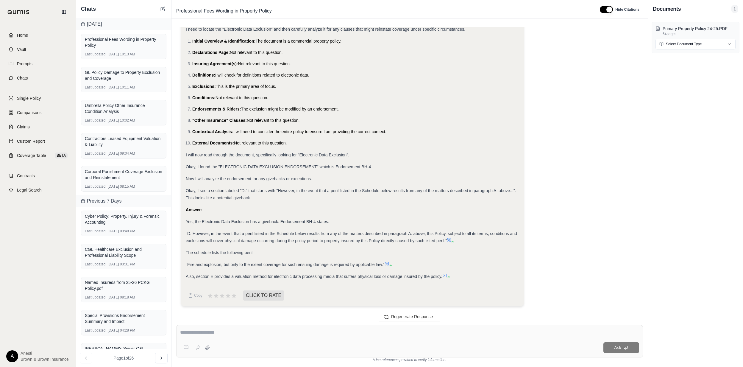
drag, startPoint x: 187, startPoint y: 232, endPoint x: 455, endPoint y: 273, distance: 270.9
click at [455, 273] on div "Okay, I will examine the electronic data exclusion and identify any givebacks o…" at bounding box center [352, 141] width 333 height 278
copy div "D. However, in the event that a peril listed in the Schedule below results from…"
click at [225, 332] on textarea at bounding box center [409, 331] width 459 height 7
type textarea "**********"
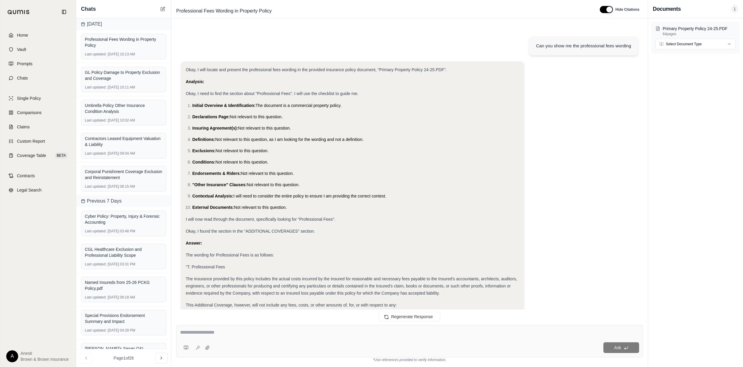
scroll to position [720, 0]
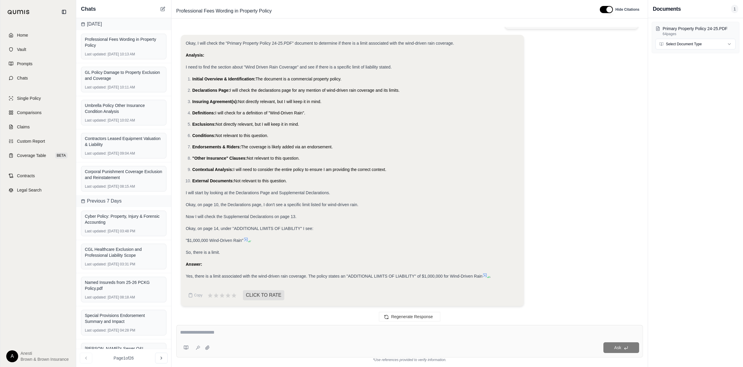
click at [485, 274] on icon at bounding box center [484, 275] width 5 height 5
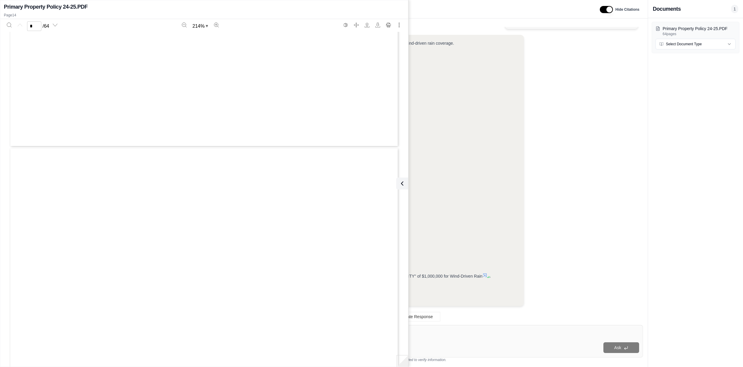
scroll to position [6584, 0]
type input "**"
drag, startPoint x: 405, startPoint y: 180, endPoint x: 487, endPoint y: 166, distance: 83.4
click at [405, 180] on button at bounding box center [402, 183] width 12 height 12
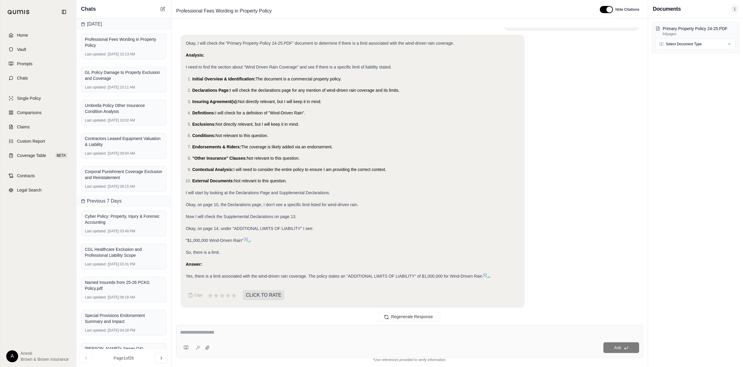
click at [287, 327] on div "Ask" at bounding box center [409, 341] width 467 height 32
type textarea "**********"
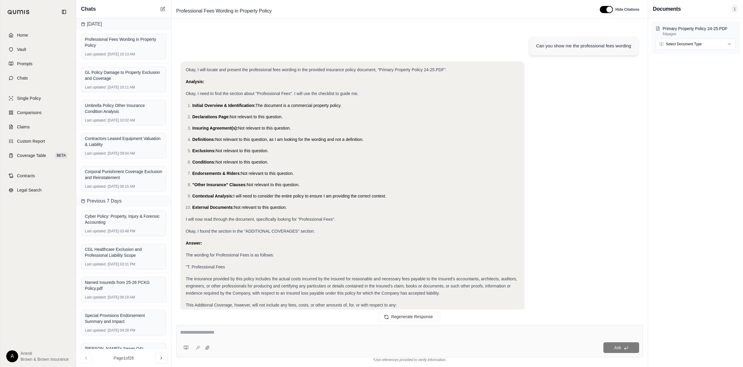
scroll to position [1136, 0]
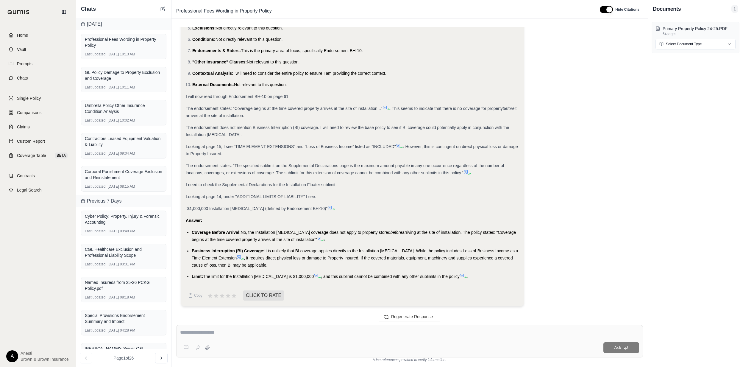
drag, startPoint x: 250, startPoint y: 232, endPoint x: 298, endPoint y: 237, distance: 48.1
click at [298, 237] on li "Coverage Before Arrival: No, the Installation [MEDICAL_DATA] coverage does not …" at bounding box center [355, 235] width 327 height 14
copy li "he Installation Floater coverage does not apply to property stored before arriv…"
click at [286, 256] on span ", it requires direct physical loss or damage to Property Insured. If the covere…" at bounding box center [352, 261] width 321 height 12
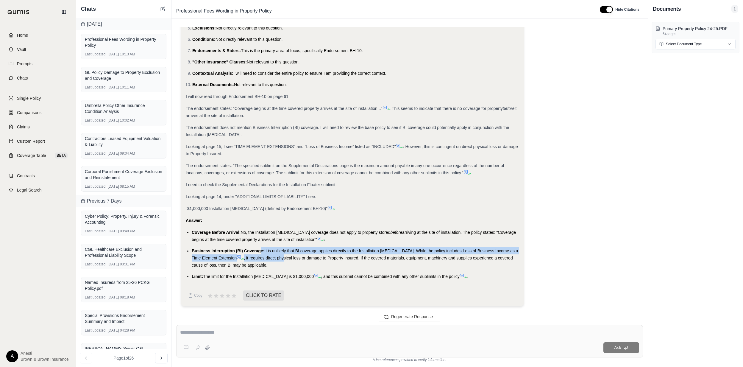
drag, startPoint x: 275, startPoint y: 261, endPoint x: 261, endPoint y: 246, distance: 20.2
click at [261, 246] on ul "Coverage Before Arrival: No, the Installation [MEDICAL_DATA] coverage does not …" at bounding box center [352, 253] width 333 height 51
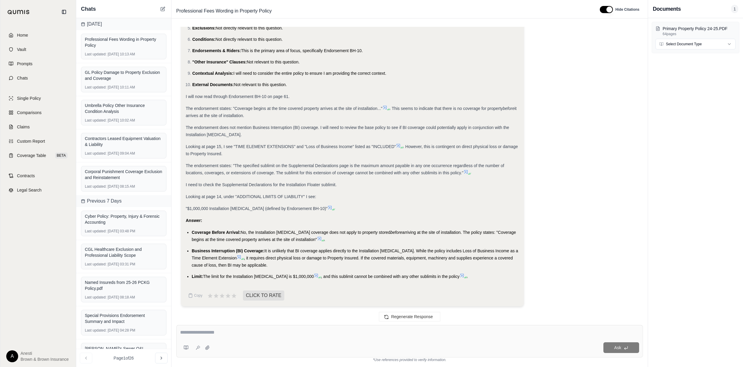
drag, startPoint x: 261, startPoint y: 246, endPoint x: 277, endPoint y: 259, distance: 20.7
click at [277, 259] on span ", it requires direct physical loss or damage to Property Insured. If the covere…" at bounding box center [352, 261] width 321 height 12
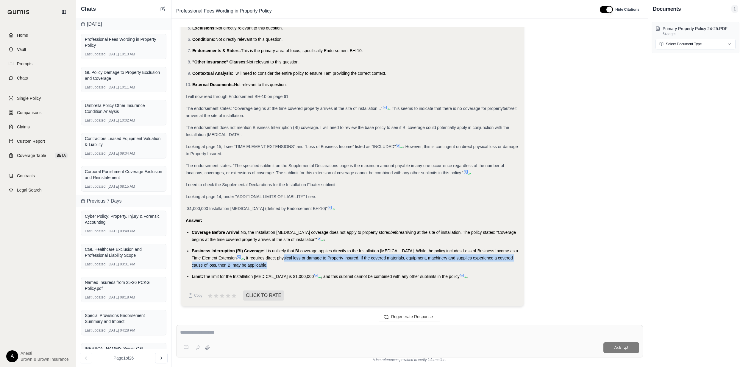
drag, startPoint x: 274, startPoint y: 261, endPoint x: 274, endPoint y: 256, distance: 4.8
click at [274, 256] on li "Business Interruption (BI) Coverage: It is unlikely that BI coverage applies di…" at bounding box center [355, 257] width 327 height 21
drag, startPoint x: 274, startPoint y: 256, endPoint x: 262, endPoint y: 262, distance: 13.3
click at [262, 261] on li "Business Interruption (BI) Coverage: It is unlikely that BI coverage applies di…" at bounding box center [355, 257] width 327 height 21
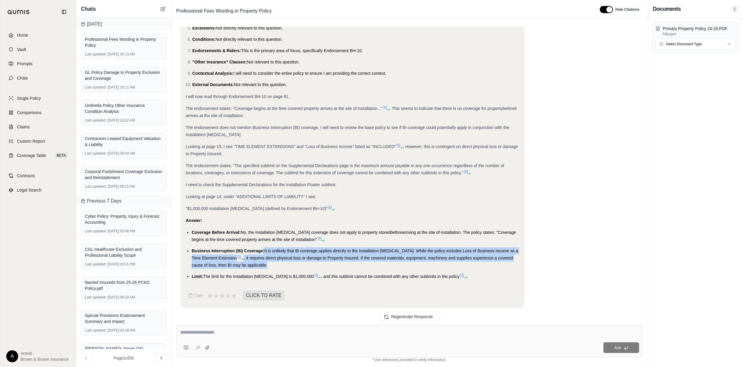
drag, startPoint x: 264, startPoint y: 264, endPoint x: 263, endPoint y: 249, distance: 14.6
click at [263, 249] on li "Business Interruption (BI) Coverage: It is unlikely that BI coverage applies di…" at bounding box center [355, 257] width 327 height 21
copy li ": It is unlikely that BI coverage applies directly to the Installation [MEDICAL…"
click at [314, 274] on icon at bounding box center [316, 275] width 5 height 5
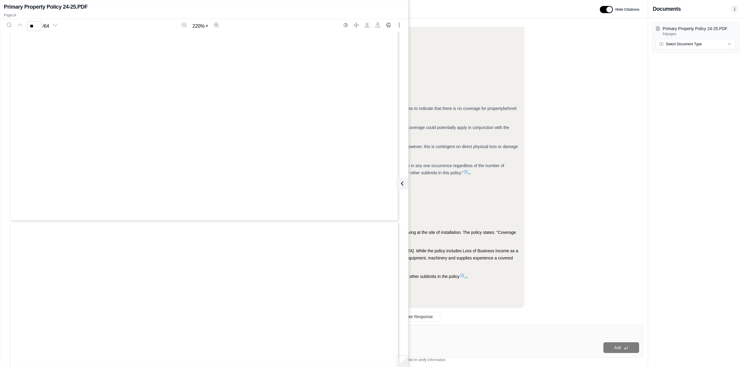
scroll to position [6584, 0]
type input "**"
click at [403, 182] on icon at bounding box center [400, 183] width 7 height 7
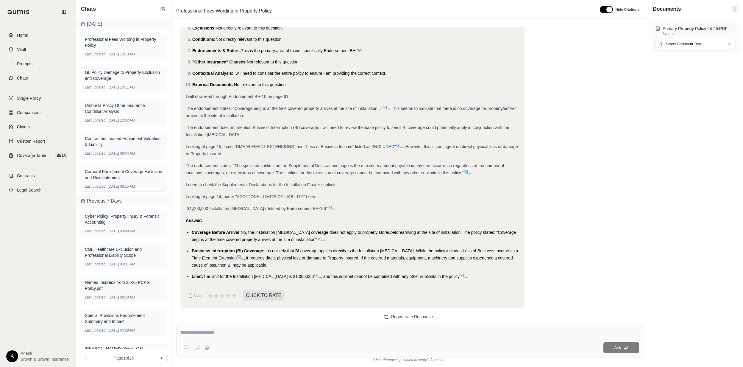
click at [314, 277] on icon at bounding box center [316, 275] width 5 height 5
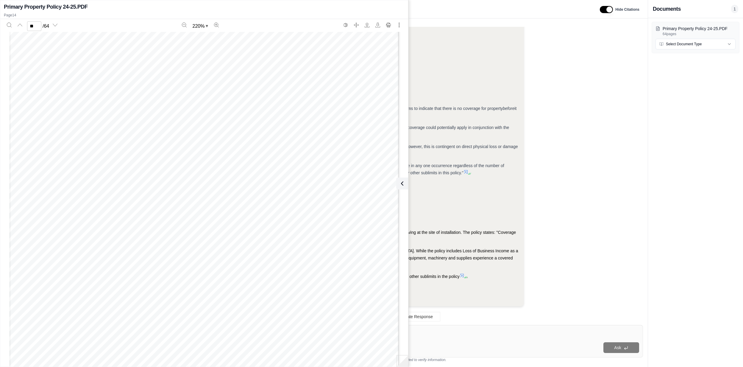
scroll to position [6941, 0]
click at [32, 29] on input "**" at bounding box center [34, 26] width 14 height 10
click at [35, 29] on input "**" at bounding box center [34, 26] width 14 height 10
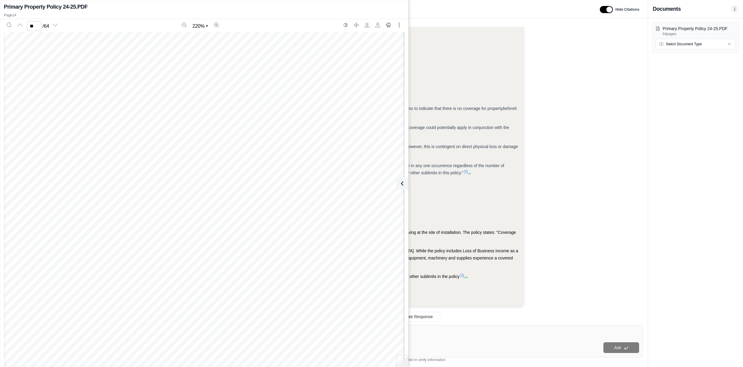
scroll to position [26954, 0]
type input "**"
drag, startPoint x: 401, startPoint y: 181, endPoint x: 331, endPoint y: 336, distance: 169.5
click at [401, 181] on icon at bounding box center [402, 183] width 2 height 4
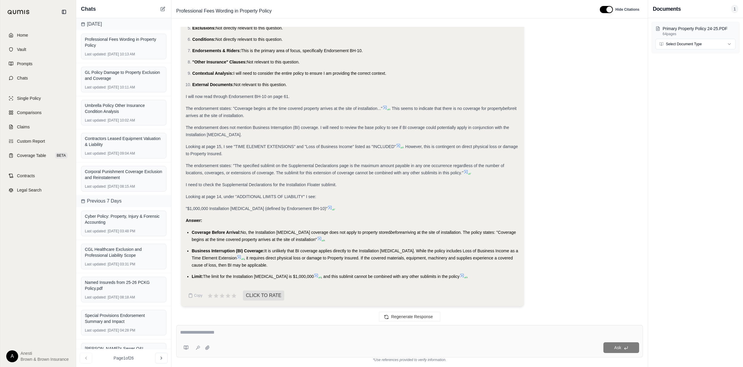
click at [355, 333] on textarea at bounding box center [409, 331] width 459 height 7
type textarea "**********"
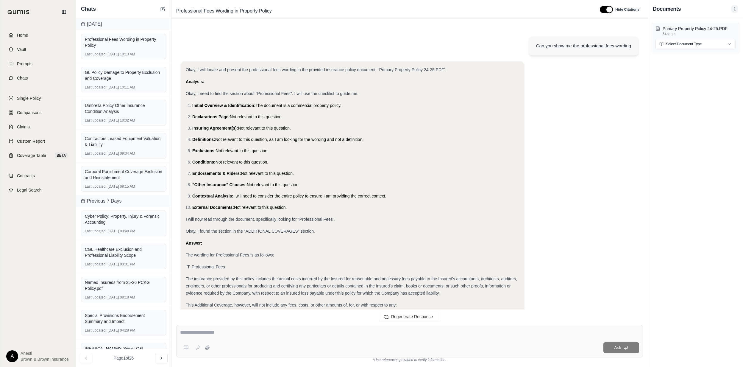
scroll to position [1521, 0]
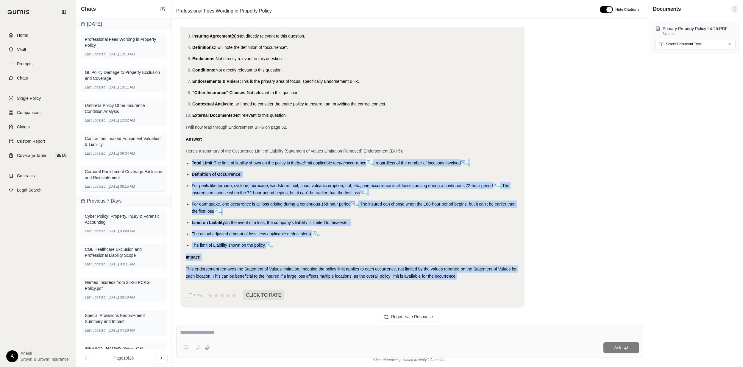
drag, startPoint x: 191, startPoint y: 161, endPoint x: 462, endPoint y: 283, distance: 297.3
click at [462, 283] on div "Okay, I will summarize the Occurrence Limit of Liability (Statement of Values L…" at bounding box center [352, 125] width 333 height 317
copy div "Total Limit: The limit of liability shown on the policy is the total limit appl…"
drag, startPoint x: 46, startPoint y: 36, endPoint x: 49, endPoint y: 36, distance: 3.3
click at [46, 36] on link "Home" at bounding box center [38, 35] width 68 height 13
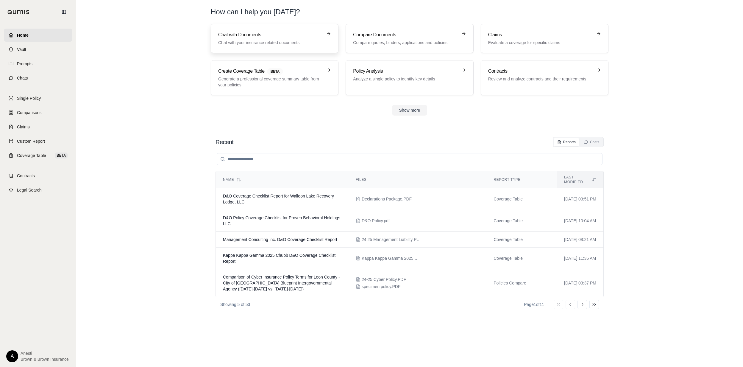
click at [295, 40] on p "Chat with your insurance related documents" at bounding box center [270, 43] width 104 height 6
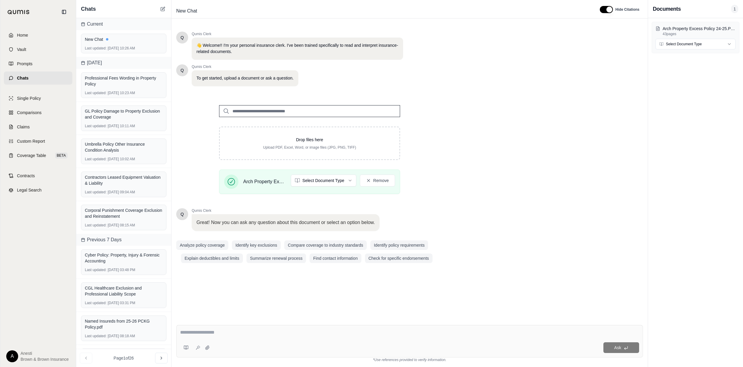
click at [214, 334] on textarea at bounding box center [409, 331] width 459 height 7
type textarea "**********"
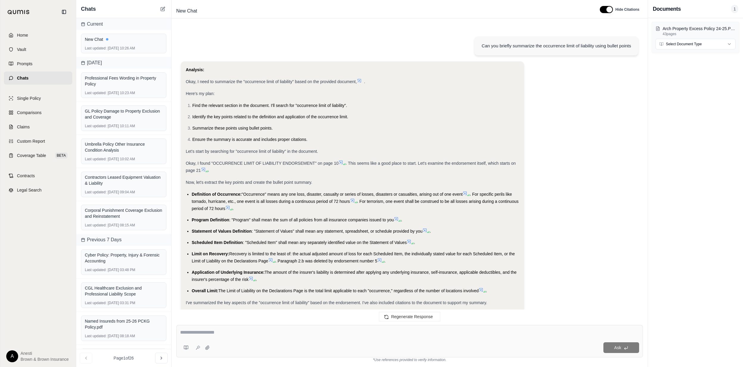
scroll to position [159, 0]
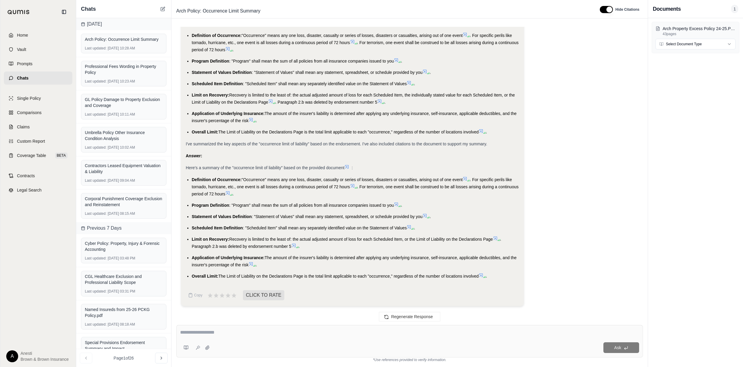
click at [246, 333] on textarea at bounding box center [409, 331] width 459 height 7
type textarea "**********"
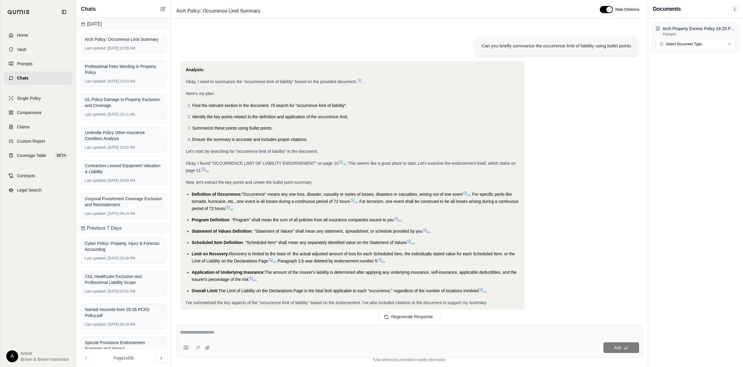
scroll to position [594, 0]
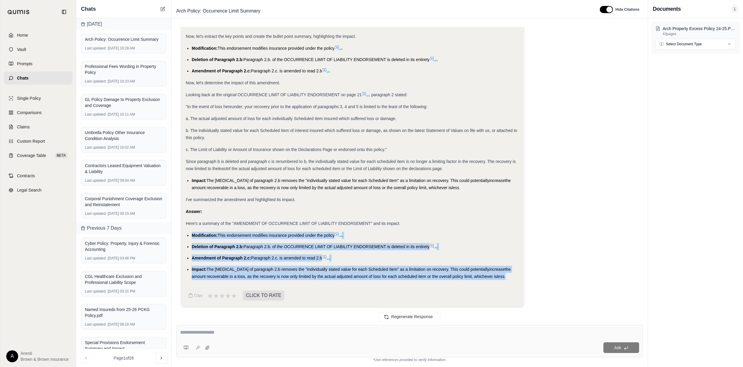
drag, startPoint x: 191, startPoint y: 233, endPoint x: 504, endPoint y: 274, distance: 315.6
click at [504, 274] on ul "Modification: This endorsement modifies insurance provided under the policy . D…" at bounding box center [352, 255] width 333 height 48
copy ul "Modification: This endorsement modifies insurance provided under the policy . D…"
click at [404, 331] on textarea at bounding box center [409, 331] width 459 height 7
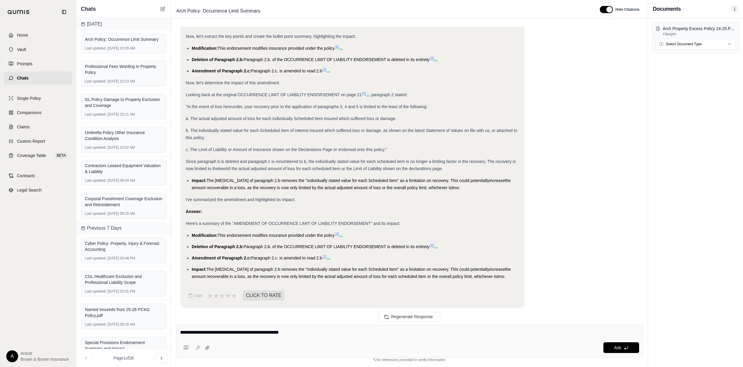
type textarea "**********"
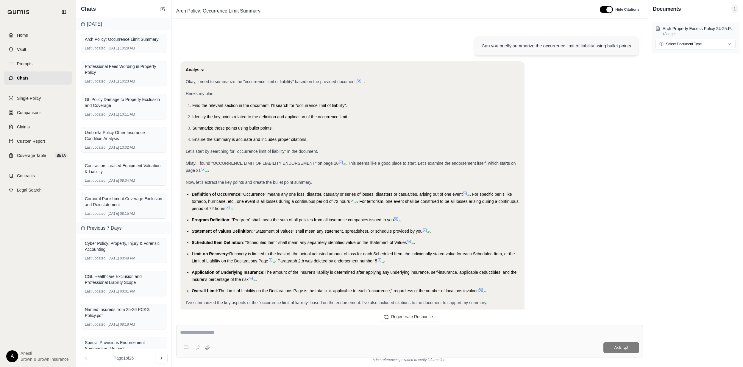
scroll to position [849, 0]
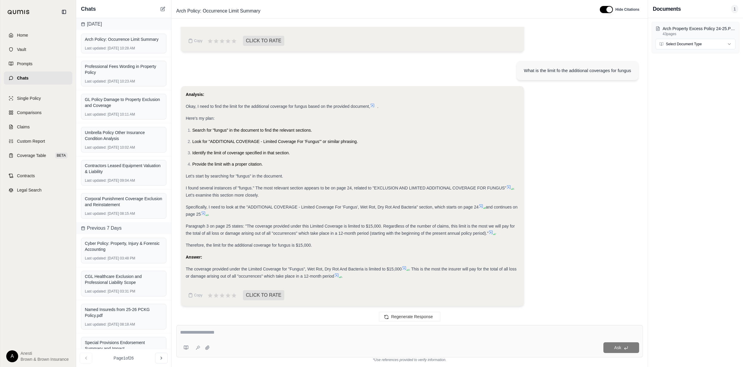
click at [193, 335] on textarea at bounding box center [409, 331] width 459 height 7
type textarea "**********"
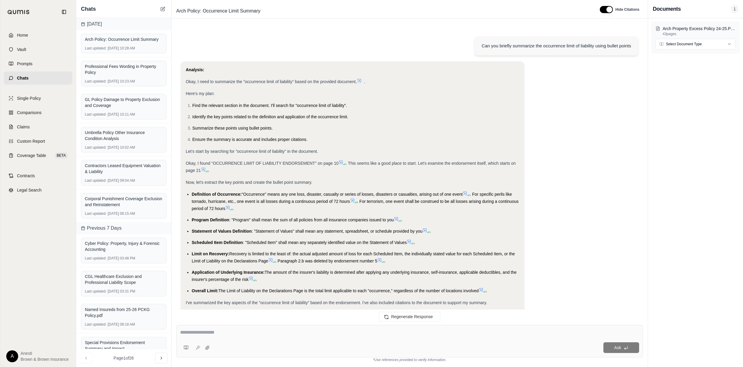
scroll to position [1168, 0]
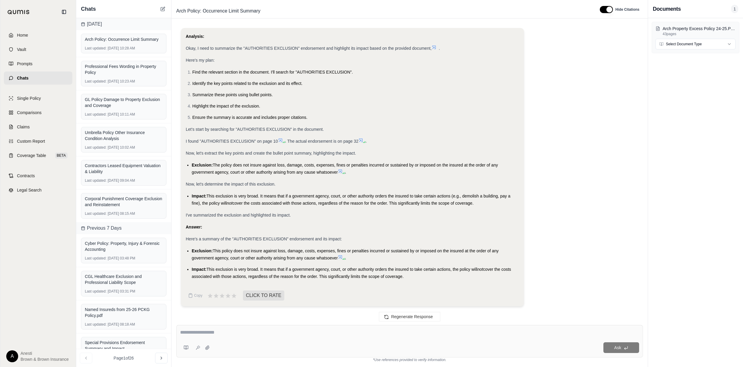
drag, startPoint x: 192, startPoint y: 249, endPoint x: 409, endPoint y: 273, distance: 218.5
click at [409, 273] on ul "Exclusion: This policy does not insure against loss, damage, costs, expenses, f…" at bounding box center [352, 263] width 333 height 33
copy ul "Exclusion: This policy does not insure against loss, damage, costs, expenses, f…"
click at [256, 331] on textarea at bounding box center [409, 331] width 459 height 7
type textarea "**********"
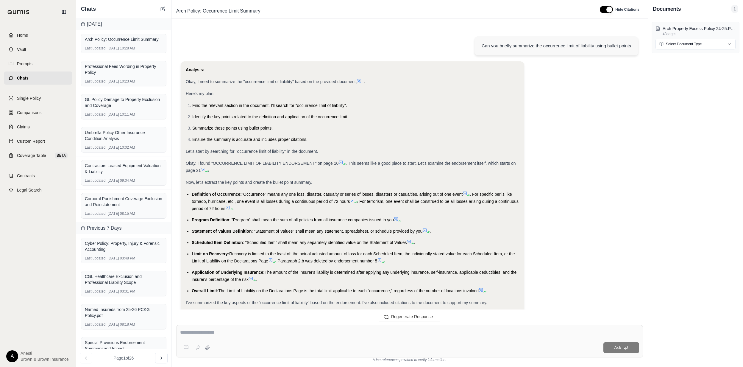
scroll to position [1508, 0]
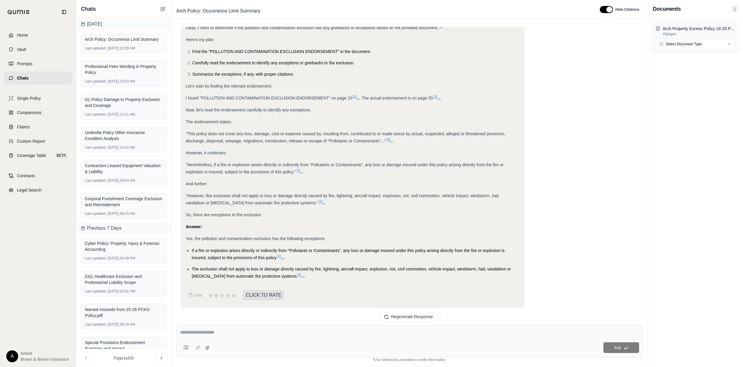
drag, startPoint x: 184, startPoint y: 237, endPoint x: 300, endPoint y: 286, distance: 126.4
click at [300, 286] on div "Analysis: Okay, I need to determine if the pollution and contamination exclusio…" at bounding box center [352, 156] width 343 height 298
copy div "Yes, the pollution and contamination exclusion has the following exceptions: If…"
click at [296, 329] on textarea at bounding box center [409, 331] width 459 height 7
type textarea "**********"
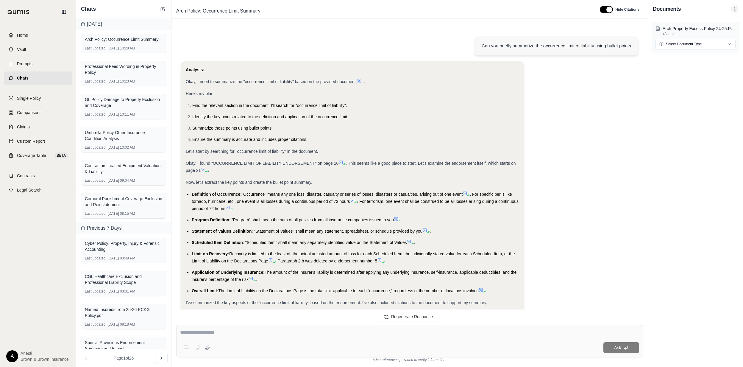
scroll to position [1962, 0]
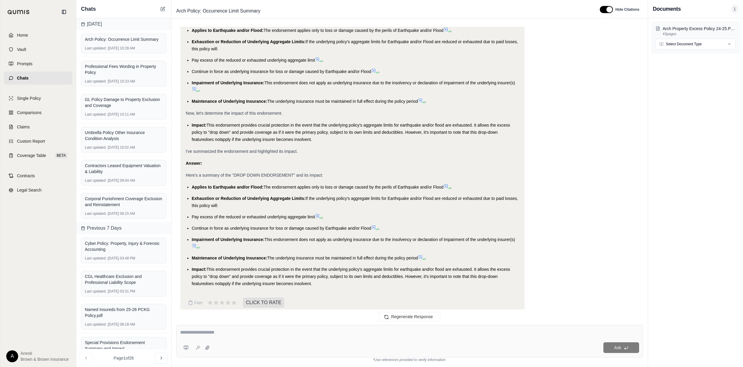
drag, startPoint x: 192, startPoint y: 177, endPoint x: 313, endPoint y: 281, distance: 159.5
click at [313, 281] on div "Analysis: Okay, I need to summarize the "DROP DOWN ENDORSEMENT" and highlight i…" at bounding box center [352, 94] width 333 height 393
copy ul "Applies to Earthquake and/or Flood: The endorsement applies only to loss or dam…"
click at [291, 328] on textarea at bounding box center [409, 331] width 458 height 7
type textarea "**********"
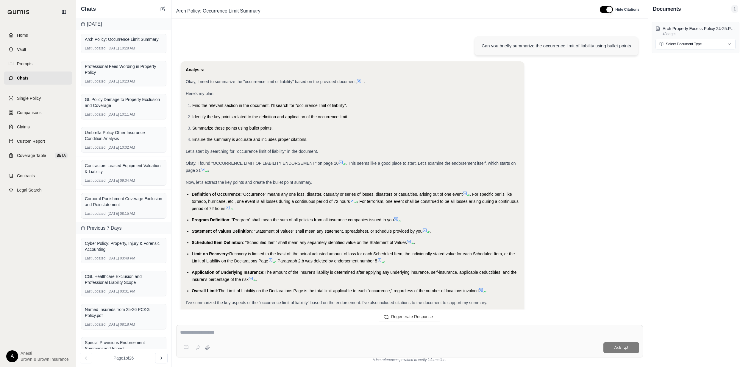
scroll to position [2502, 0]
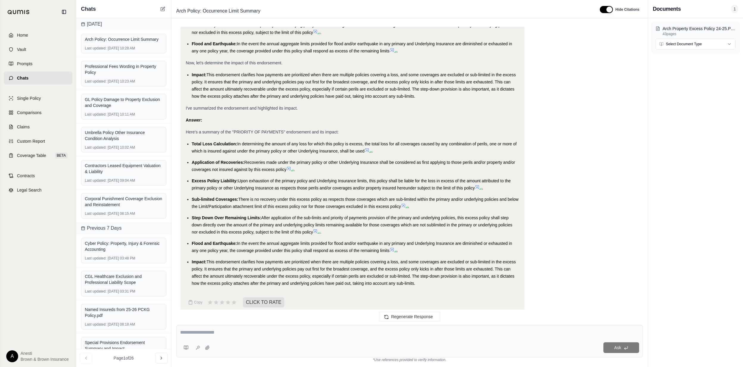
click at [201, 330] on textarea at bounding box center [409, 331] width 459 height 7
type textarea "**********"
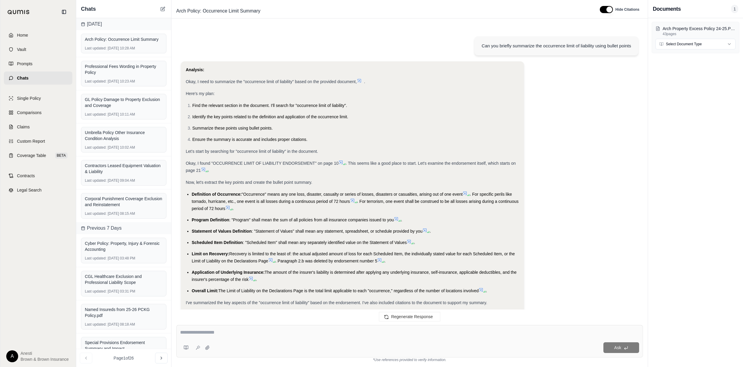
scroll to position [2806, 0]
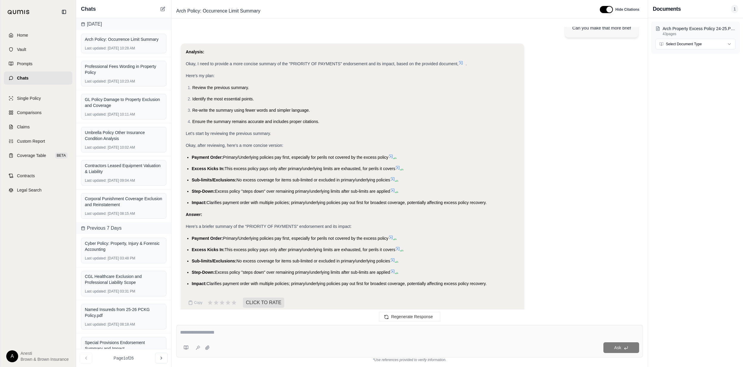
drag, startPoint x: 192, startPoint y: 231, endPoint x: 490, endPoint y: 276, distance: 302.0
click at [490, 276] on ul "Payment Order: Primary/Underlying policies pay first, especially for perils not…" at bounding box center [352, 260] width 333 height 52
copy ul "Payment Order: Primary/Underlying policies pay first, especially for perils not…"
click at [51, 33] on link "Home" at bounding box center [38, 35] width 68 height 13
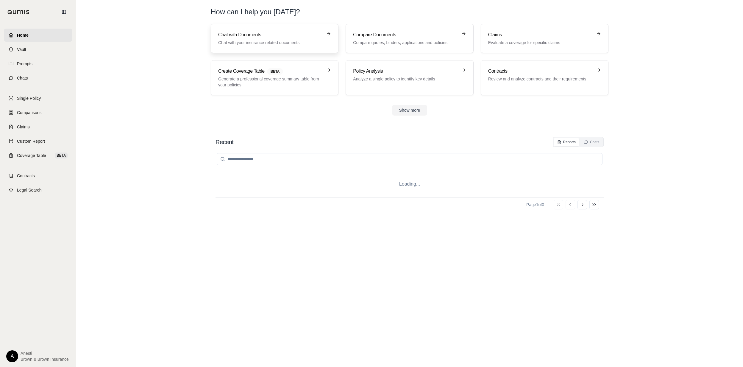
click at [258, 40] on p "Chat with your insurance related documents" at bounding box center [270, 43] width 104 height 6
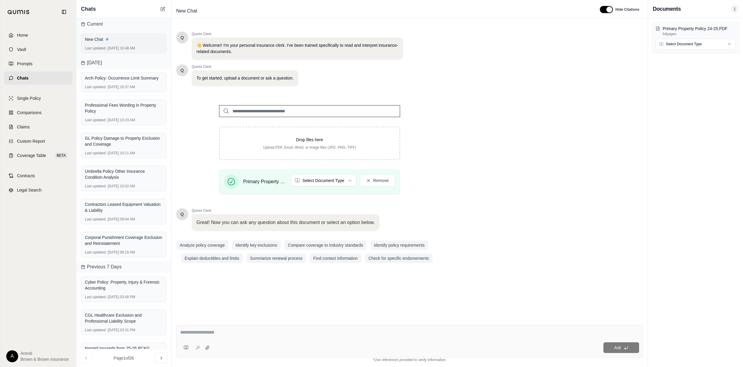
click at [132, 41] on div "New Chat" at bounding box center [124, 39] width 78 height 6
click at [104, 39] on div "New Chat" at bounding box center [124, 39] width 78 height 6
click at [20, 37] on span "Home" at bounding box center [22, 35] width 11 height 6
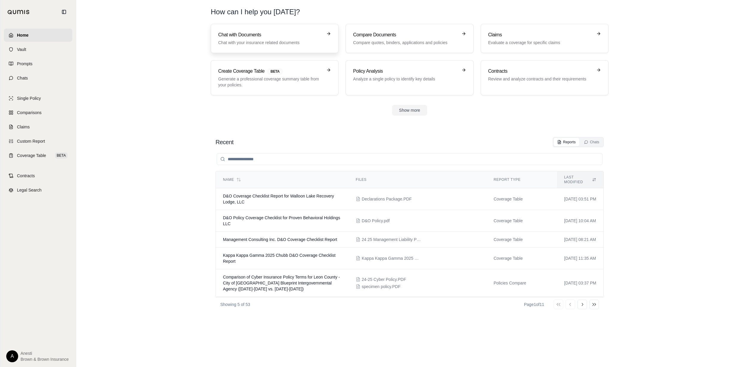
click at [265, 40] on p "Chat with your insurance related documents" at bounding box center [270, 43] width 104 height 6
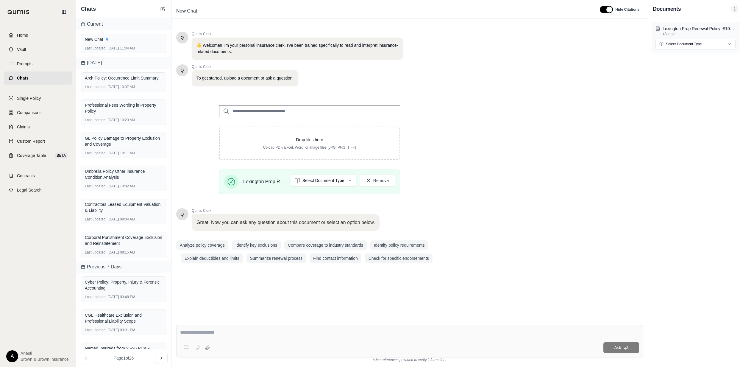
click at [201, 335] on textarea at bounding box center [409, 331] width 459 height 7
type textarea "**********"
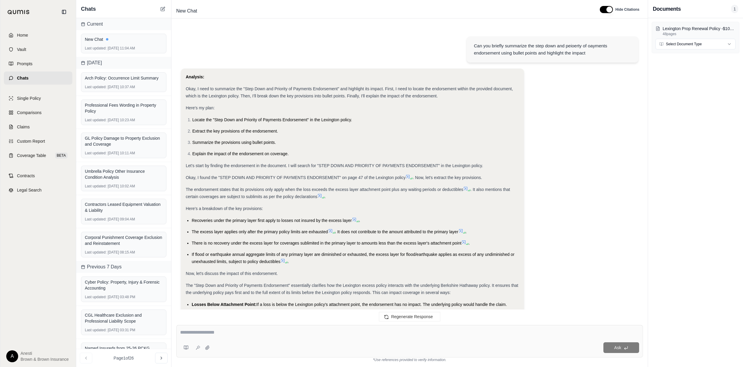
scroll to position [253, 0]
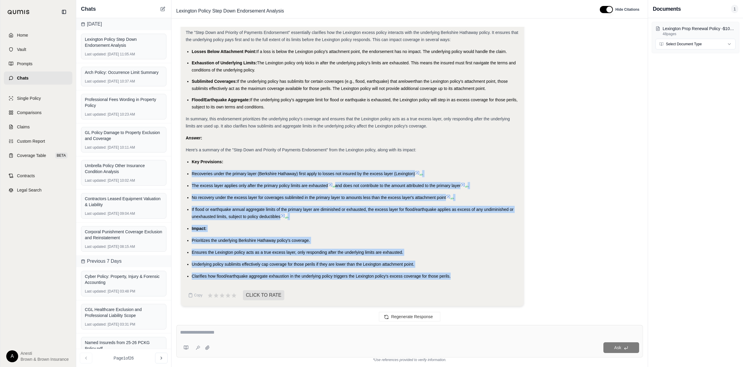
drag, startPoint x: 192, startPoint y: 173, endPoint x: 458, endPoint y: 276, distance: 286.3
click at [458, 276] on ul "Key Provisions: Recoveries under the primary layer (Berkshire Hathaway) first a…" at bounding box center [352, 218] width 333 height 121
copy ul "Recoveries under the primary layer (Berkshire Hathaway) first apply to losses n…"
click at [348, 328] on textarea at bounding box center [409, 331] width 459 height 7
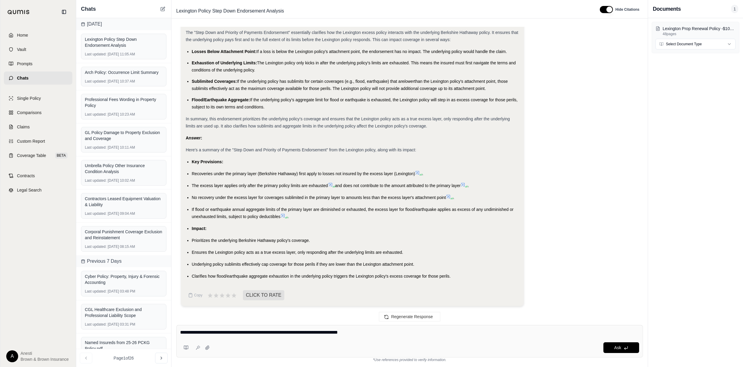
type textarea "**********"
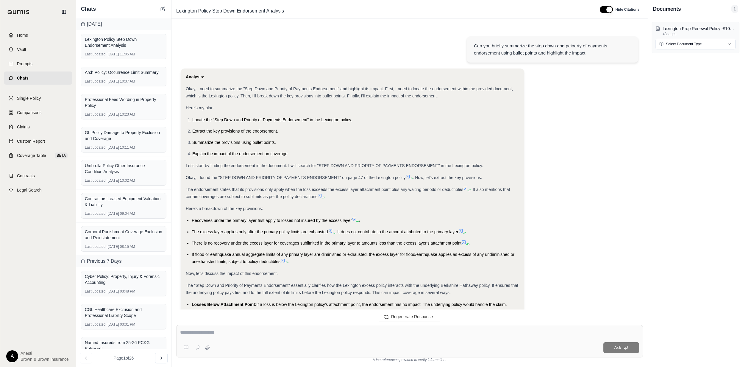
scroll to position [926, 0]
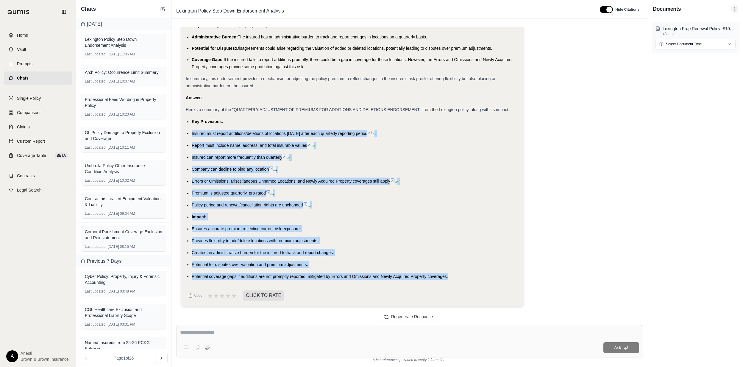
drag, startPoint x: 190, startPoint y: 128, endPoint x: 462, endPoint y: 275, distance: 309.8
click at [462, 275] on ul "Key Provisions: Insured must report additions/deletions of locations [DATE] aft…" at bounding box center [352, 199] width 333 height 162
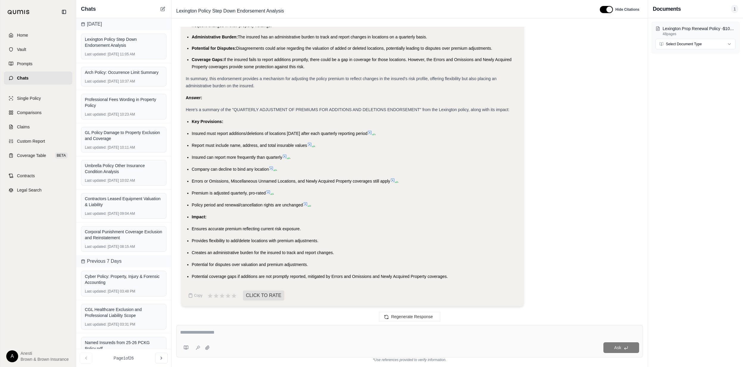
click at [292, 336] on div at bounding box center [409, 332] width 459 height 9
click at [287, 333] on textarea at bounding box center [409, 331] width 459 height 7
drag, startPoint x: 307, startPoint y: 336, endPoint x: 253, endPoint y: 334, distance: 54.5
click at [253, 335] on div "**********" at bounding box center [409, 332] width 459 height 9
drag, startPoint x: 330, startPoint y: 333, endPoint x: 241, endPoint y: 325, distance: 88.9
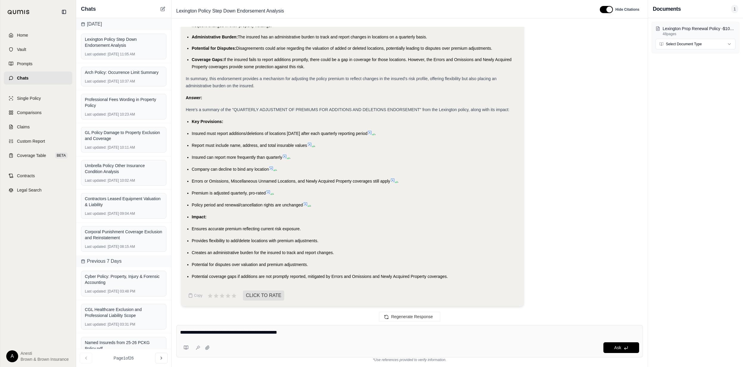
click at [241, 325] on div "**********" at bounding box center [409, 341] width 467 height 32
type textarea "**********"
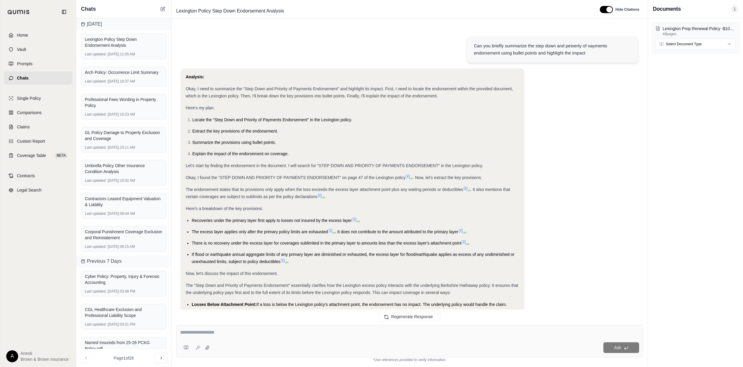
scroll to position [1482, 0]
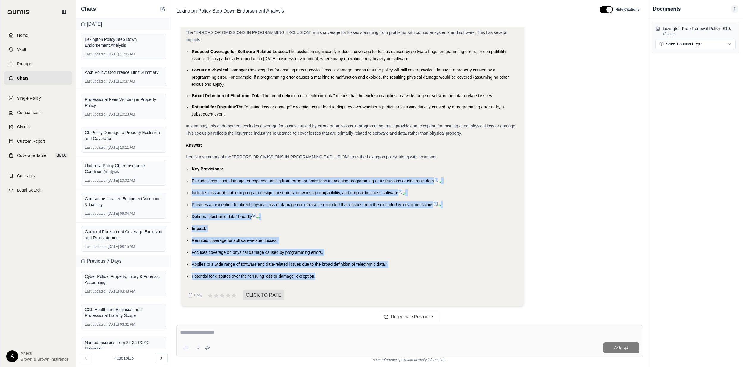
drag, startPoint x: 191, startPoint y: 178, endPoint x: 323, endPoint y: 277, distance: 165.4
click at [323, 277] on ul "Key Provisions: Excludes loss, cost, damage, or expense arising from errors or …" at bounding box center [352, 222] width 333 height 114
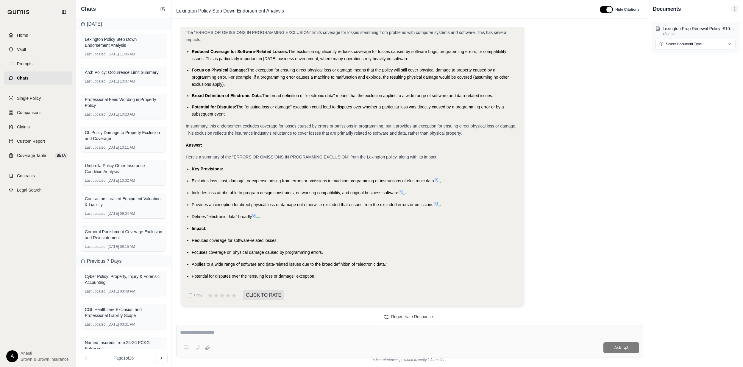
click at [274, 325] on div "Ask" at bounding box center [409, 341] width 467 height 32
type textarea "**********"
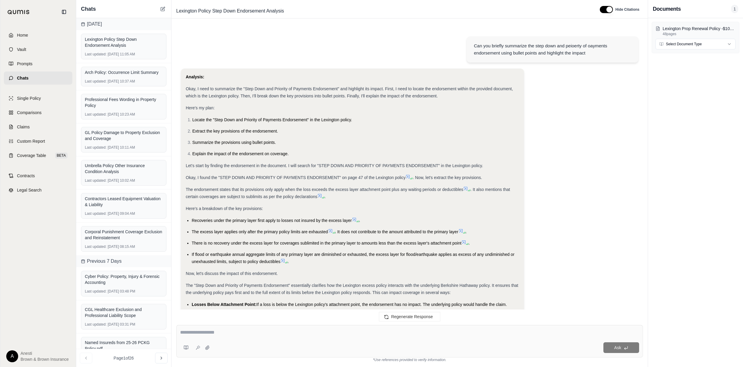
scroll to position [2088, 0]
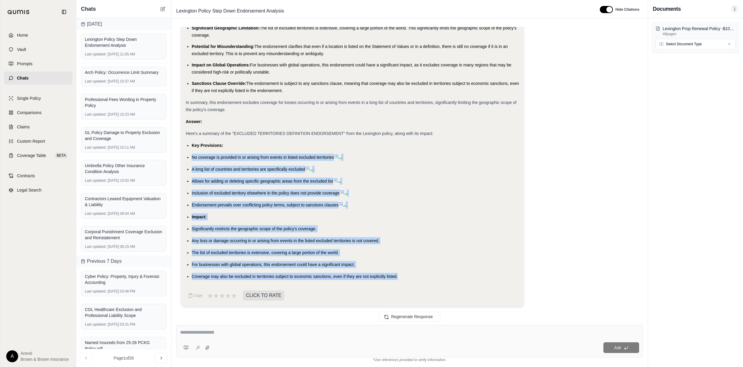
drag, startPoint x: 189, startPoint y: 156, endPoint x: 405, endPoint y: 275, distance: 245.9
click at [405, 275] on ul "Key Provisions: No coverage is provided in or arising from events in listed exc…" at bounding box center [352, 211] width 333 height 138
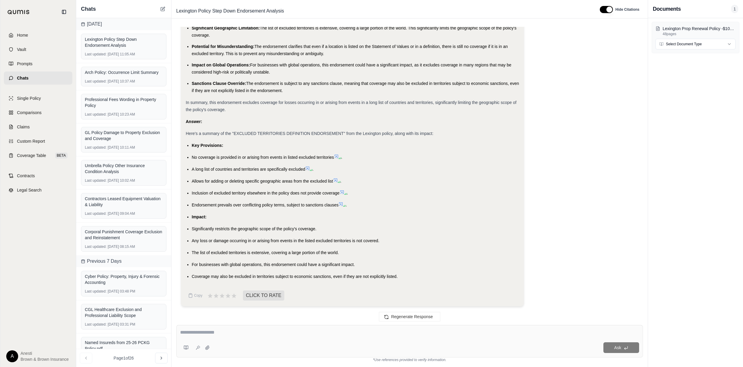
click at [201, 332] on textarea at bounding box center [409, 331] width 459 height 7
type textarea "**********"
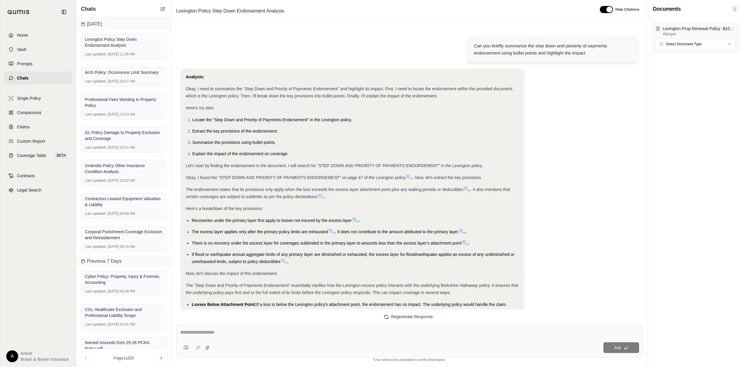
scroll to position [2625, 0]
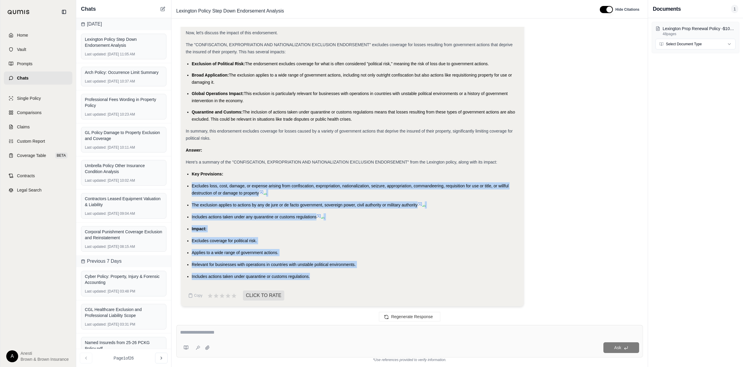
drag, startPoint x: 191, startPoint y: 182, endPoint x: 325, endPoint y: 277, distance: 164.3
click at [325, 277] on ul "Key Provisions: Excludes loss, cost, damage, or expense arising from confiscati…" at bounding box center [352, 224] width 333 height 109
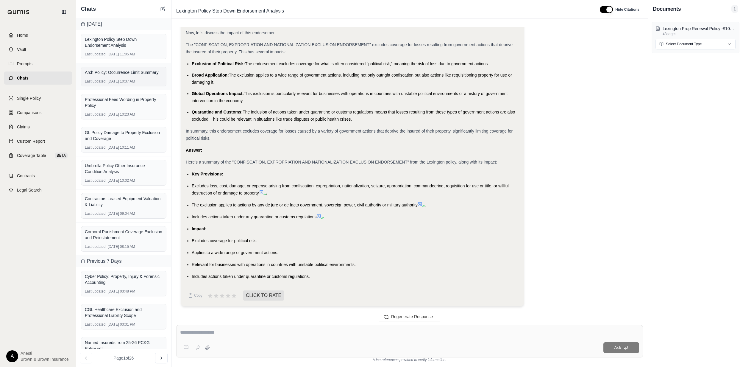
click at [118, 70] on div "Arch Policy: Occurrence Limit Summary" at bounding box center [124, 72] width 78 height 6
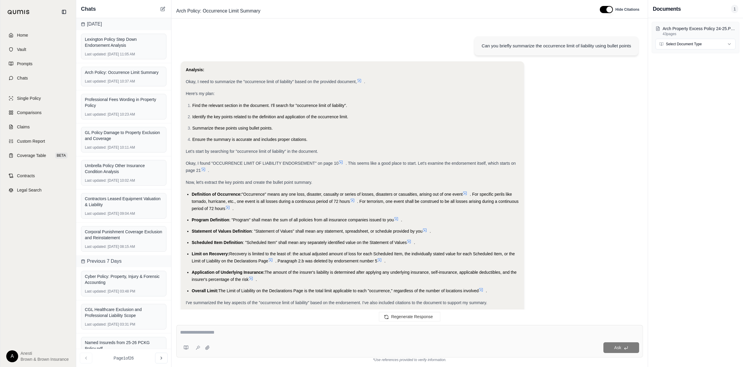
scroll to position [2806, 0]
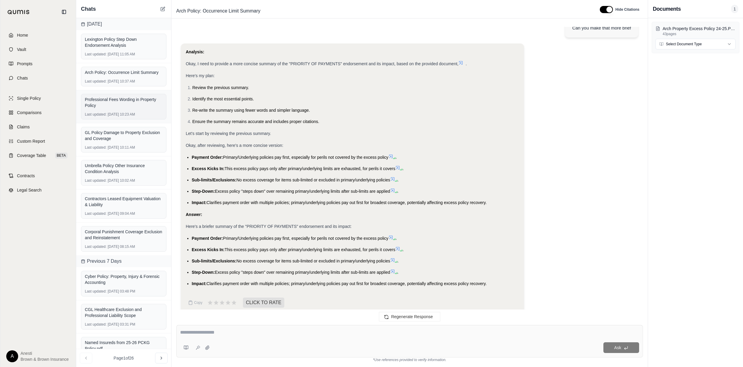
click at [114, 108] on div "Professional Fees Wording in Property Policy" at bounding box center [124, 102] width 78 height 12
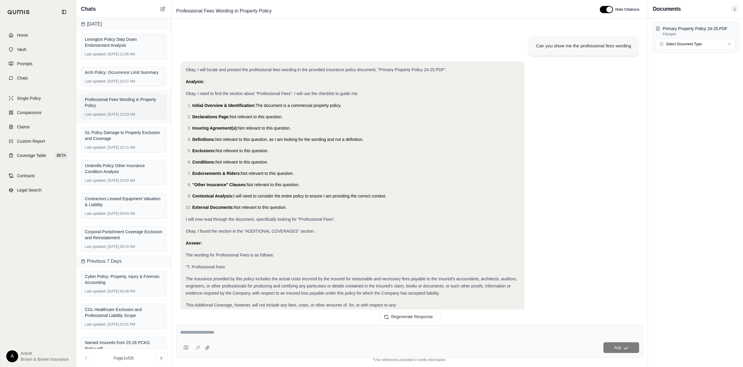
scroll to position [1521, 0]
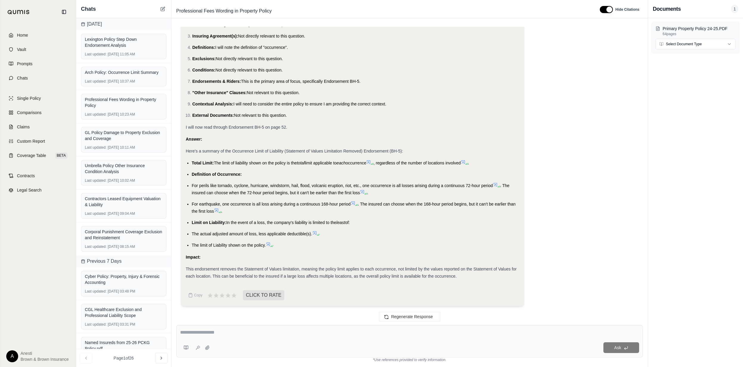
click at [268, 244] on icon at bounding box center [268, 244] width 5 height 5
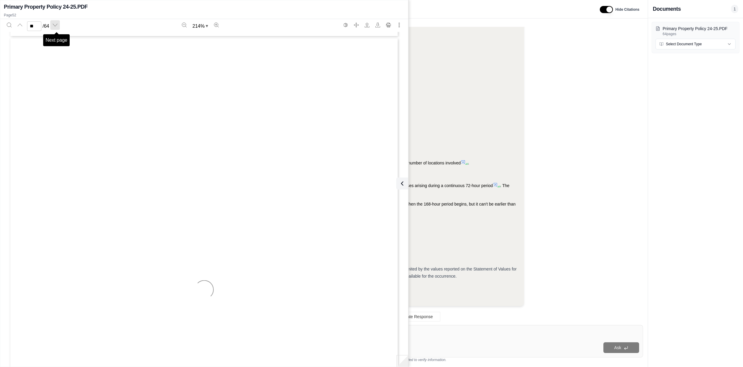
scroll to position [25831, 0]
drag, startPoint x: 36, startPoint y: 26, endPoint x: 24, endPoint y: 26, distance: 12.2
click at [24, 26] on div "Previous page ** / 64" at bounding box center [32, 26] width 57 height 12
type input "*"
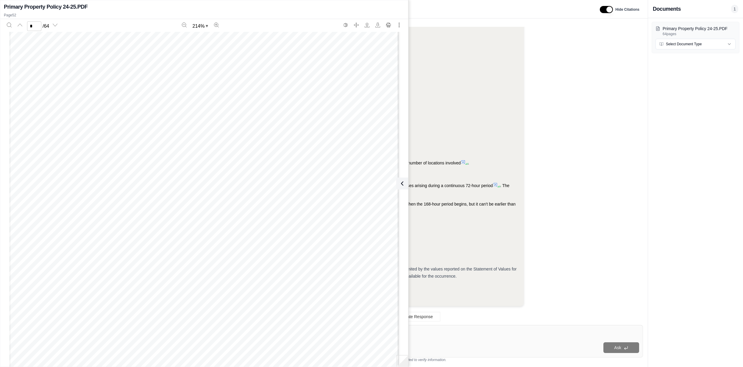
scroll to position [2658, 0]
click at [399, 180] on icon at bounding box center [400, 183] width 7 height 7
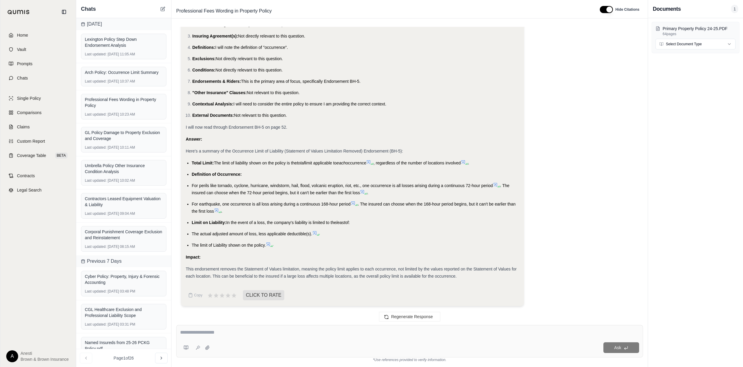
click at [270, 244] on icon at bounding box center [271, 246] width 4 height 4
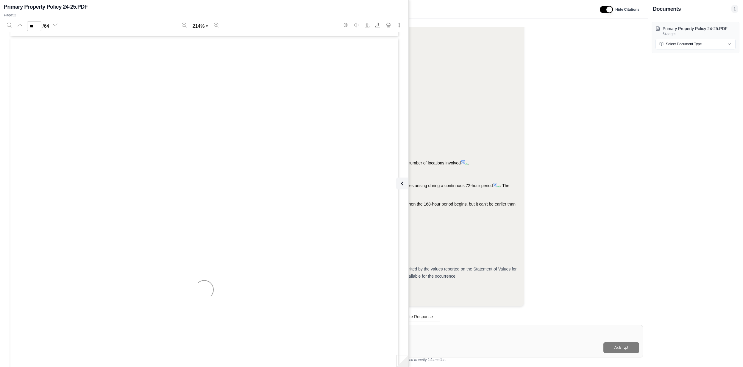
type input "**"
click at [12, 25] on button "Search" at bounding box center [9, 25] width 10 height 10
type input "**********"
drag, startPoint x: 36, startPoint y: 29, endPoint x: 30, endPoint y: 28, distance: 5.7
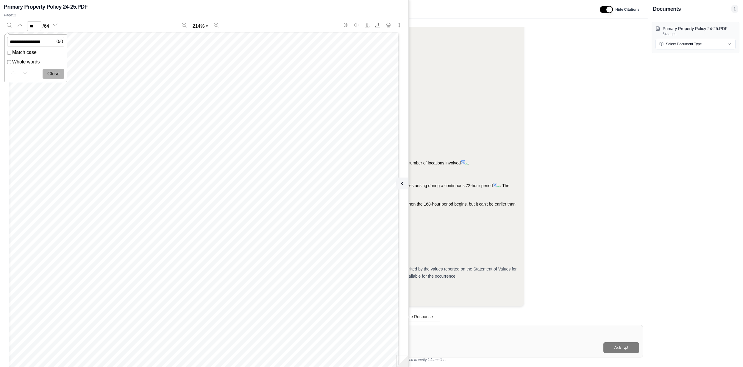
click at [31, 27] on input "**" at bounding box center [34, 26] width 14 height 10
click at [58, 73] on button "Close" at bounding box center [54, 74] width 22 height 10
drag, startPoint x: 37, startPoint y: 26, endPoint x: 29, endPoint y: 26, distance: 8.0
click at [29, 26] on input "**" at bounding box center [34, 26] width 14 height 10
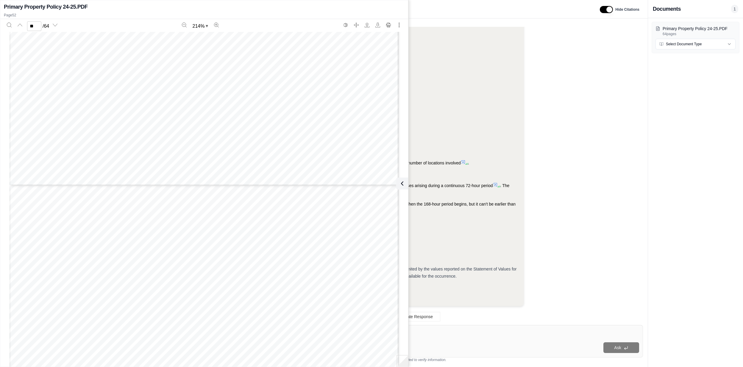
scroll to position [18628, 0]
click at [21, 26] on div "Previous page * / 64" at bounding box center [32, 26] width 57 height 12
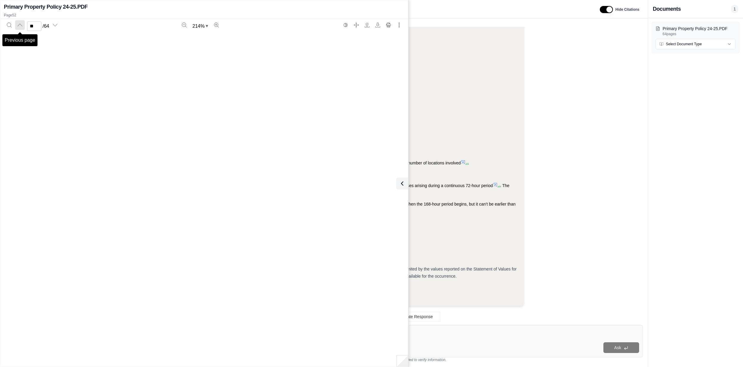
scroll to position [7119, 0]
type input "**"
click at [401, 185] on icon at bounding box center [400, 183] width 7 height 7
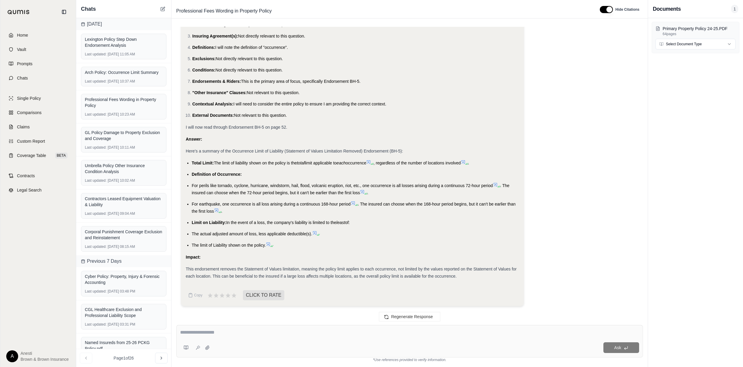
click at [347, 328] on div "Ask" at bounding box center [409, 341] width 467 height 32
type textarea "**********"
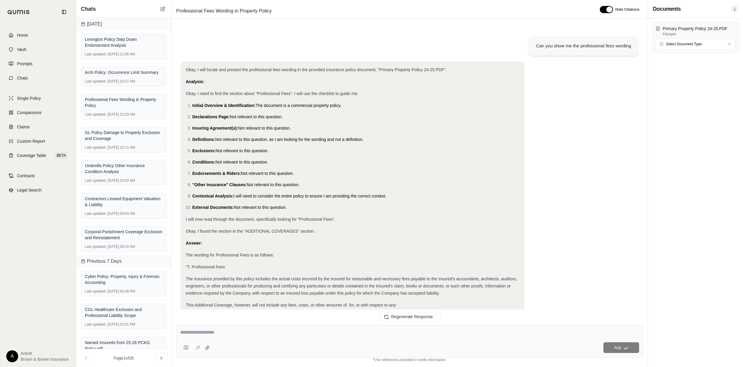
scroll to position [2007, 0]
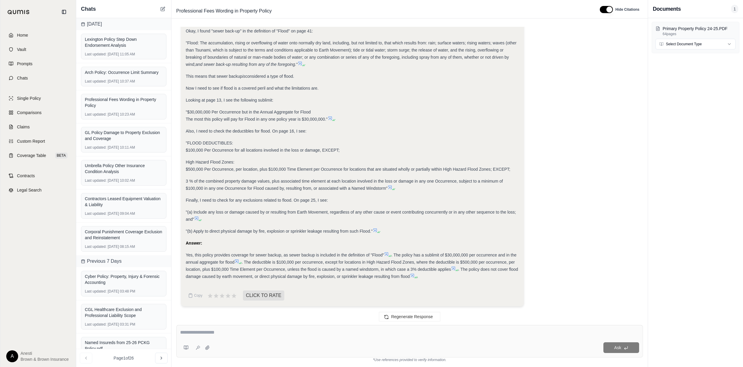
click at [237, 261] on icon at bounding box center [237, 261] width 4 height 4
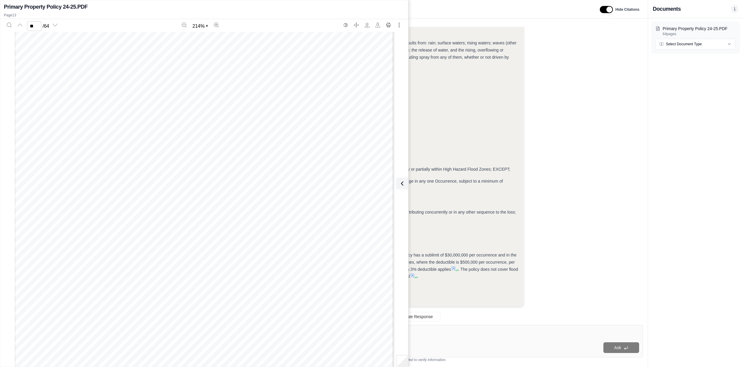
scroll to position [6127, 0]
type input "**"
click at [405, 182] on button at bounding box center [401, 183] width 12 height 12
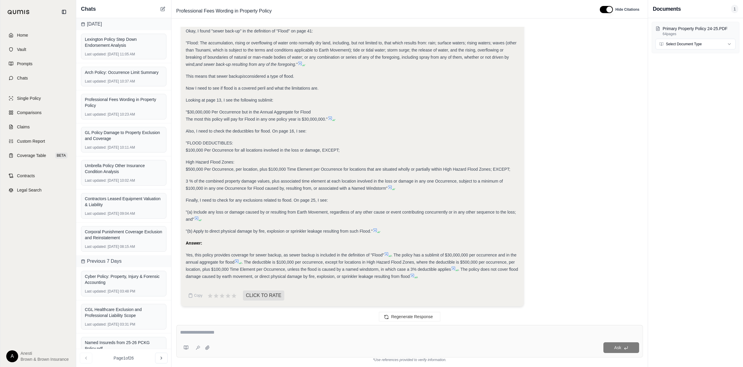
click at [315, 333] on textarea at bounding box center [409, 331] width 459 height 7
click at [304, 328] on div "Ask" at bounding box center [409, 341] width 467 height 32
type textarea "**********"
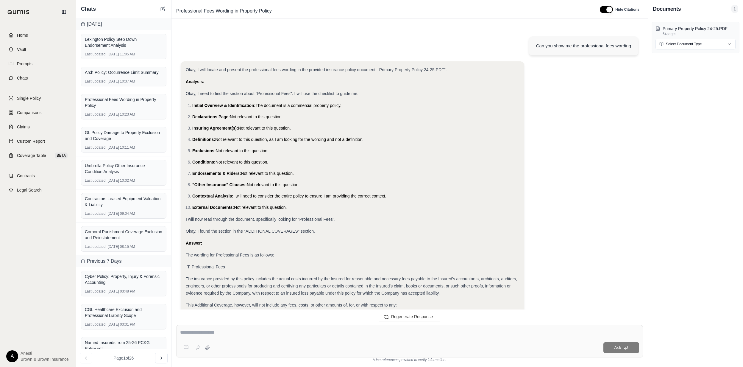
scroll to position [2585, 0]
